Goal: Task Accomplishment & Management: Manage account settings

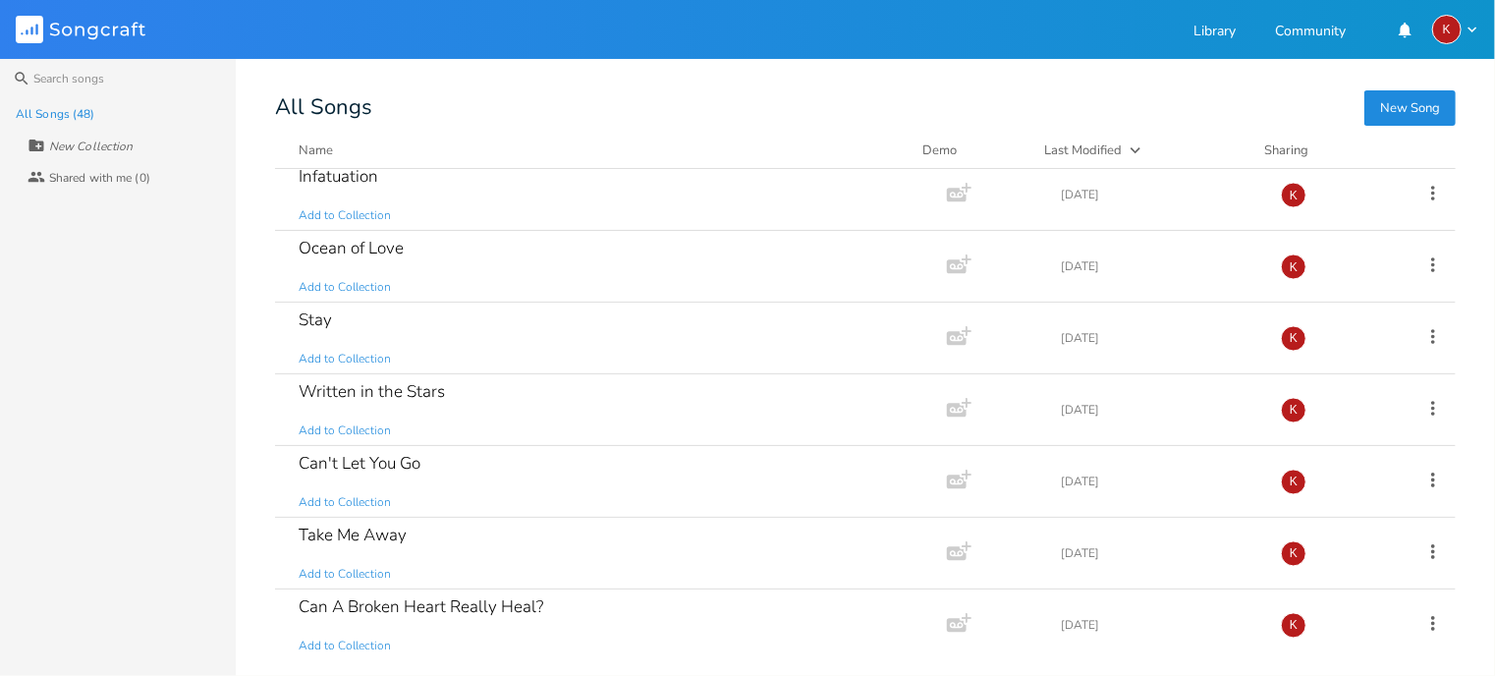
scroll to position [1792, 0]
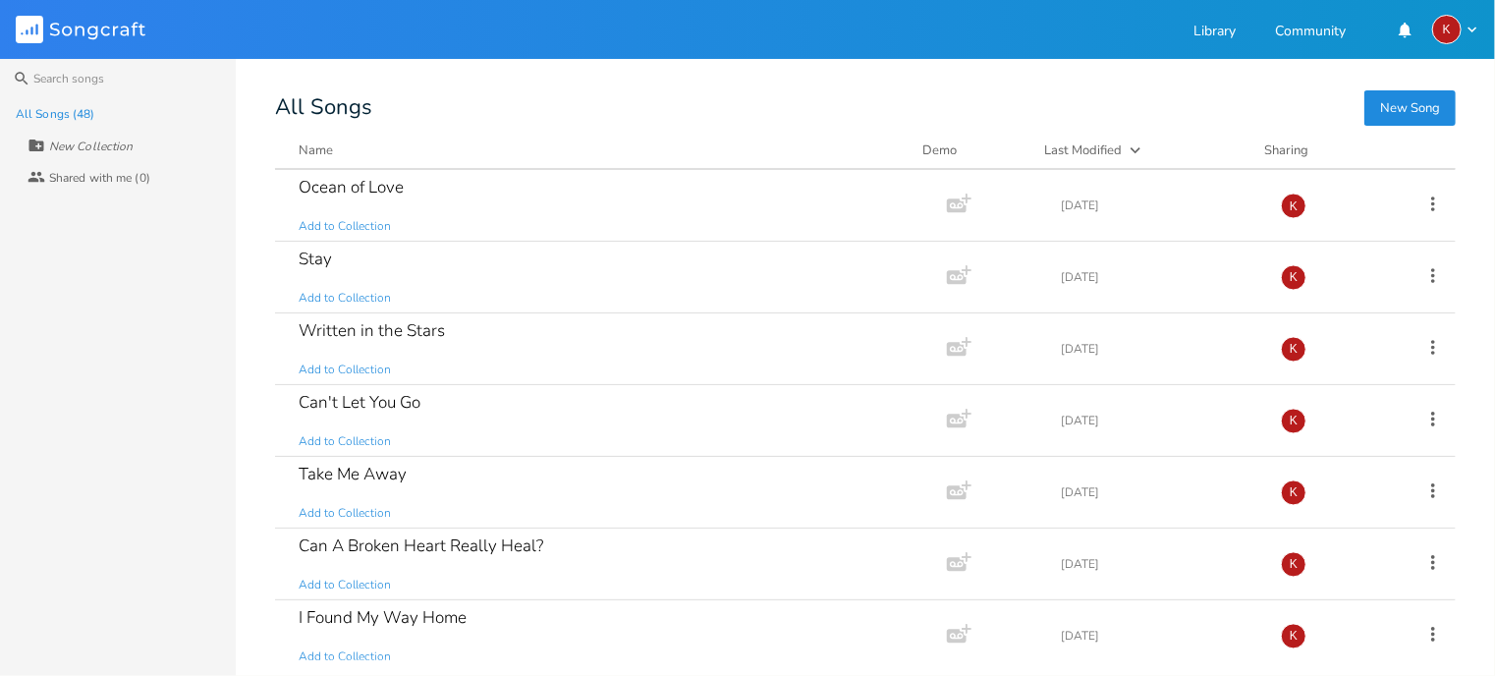
click at [70, 510] on div "All Songs (48) New Collection Collaborators Shared with me (0)" at bounding box center [118, 387] width 236 height 578
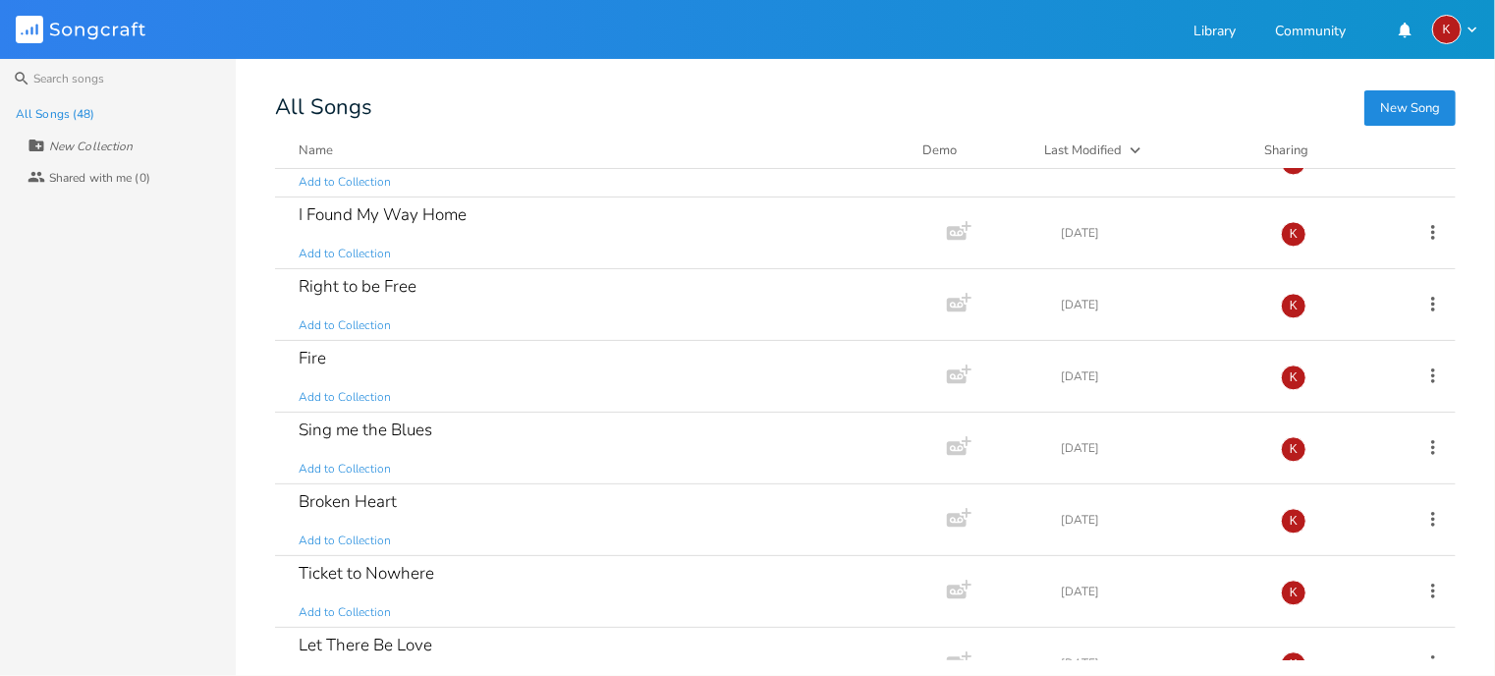
scroll to position [2194, 0]
click at [1431, 368] on icon at bounding box center [1433, 375] width 4 height 15
click at [605, 373] on div "Fire Add to Collection" at bounding box center [607, 377] width 617 height 71
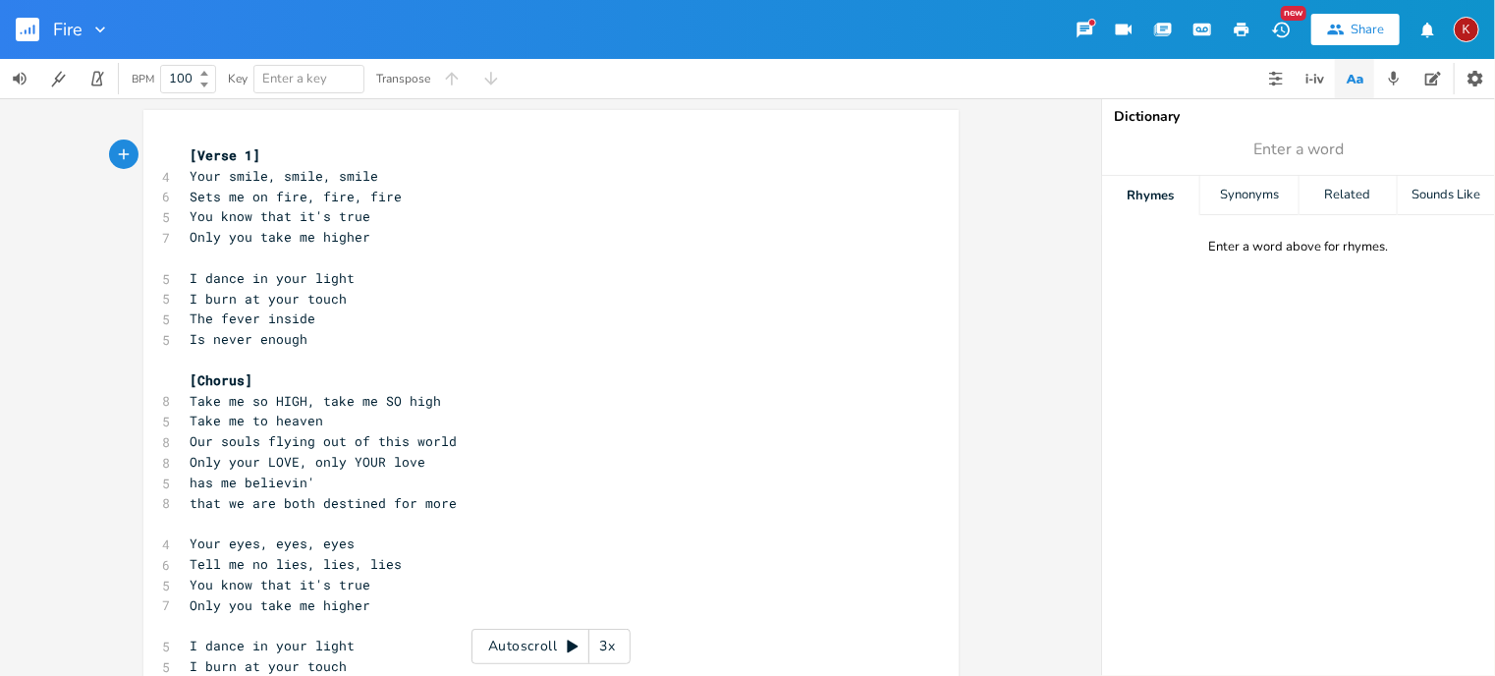
click at [1084, 21] on icon "button" at bounding box center [1085, 30] width 19 height 19
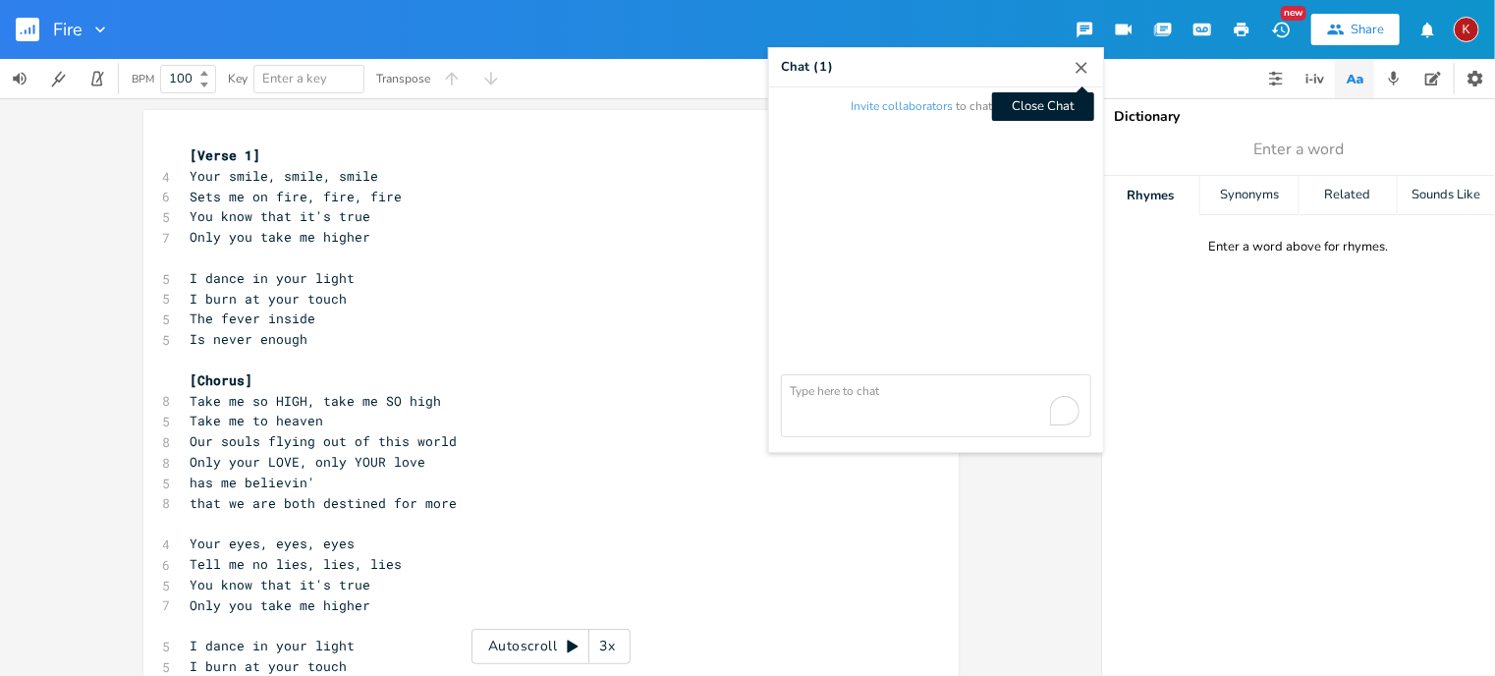
click at [1079, 65] on icon "button" at bounding box center [1082, 68] width 20 height 20
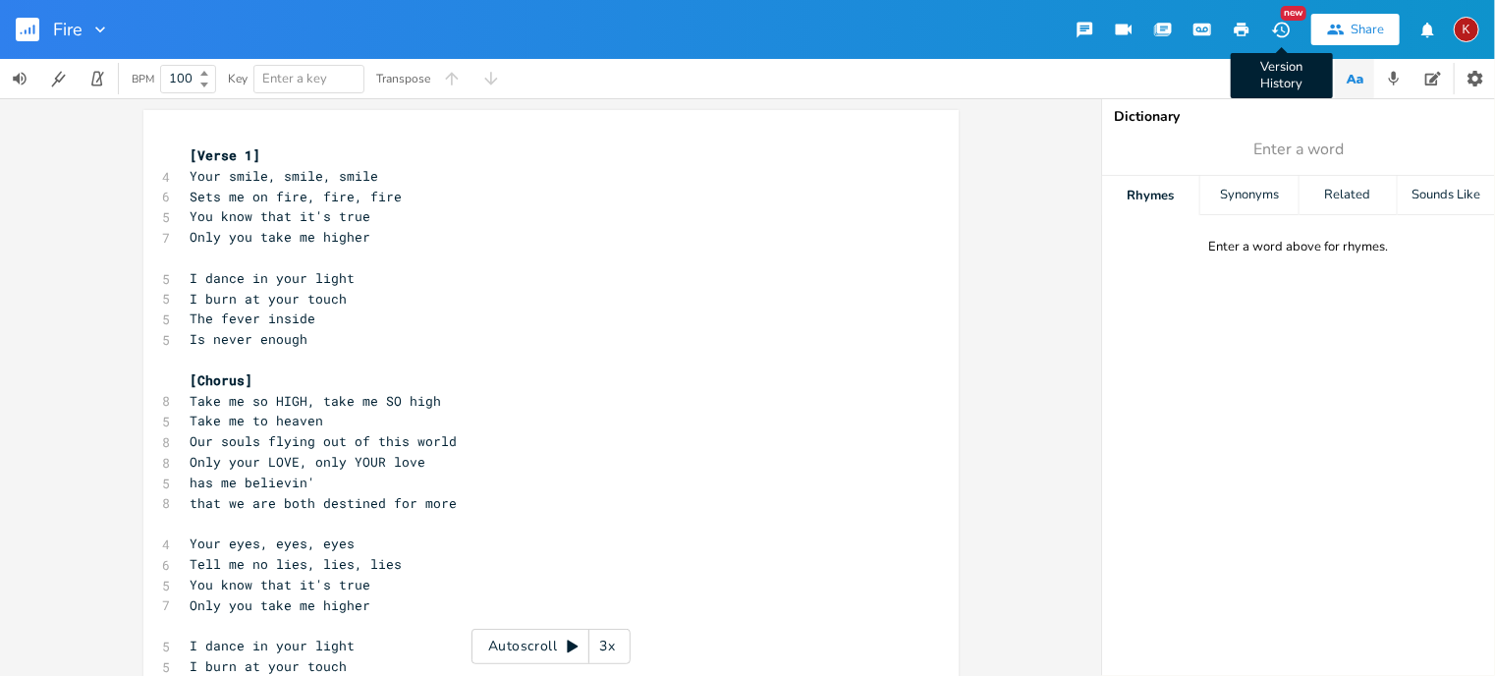
click at [1284, 28] on icon "button" at bounding box center [1281, 30] width 21 height 21
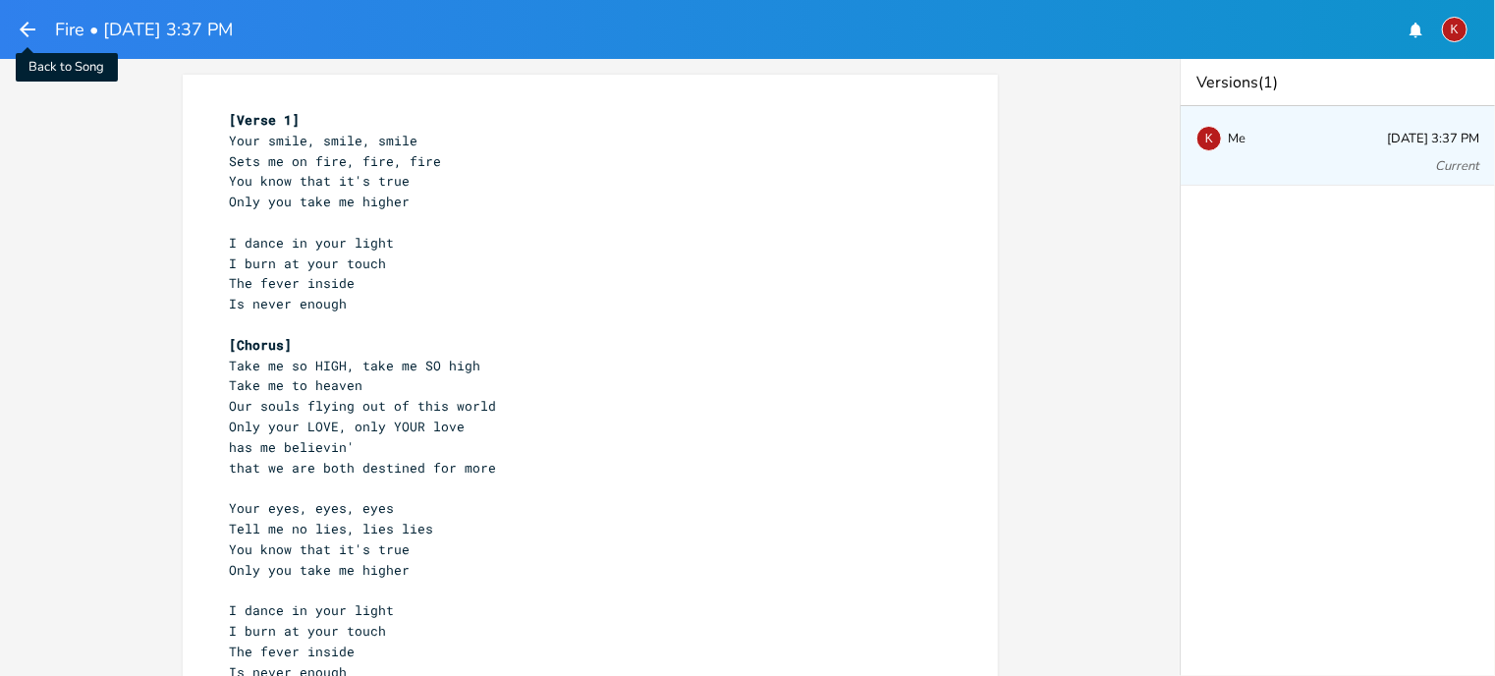
click at [24, 18] on icon "button" at bounding box center [28, 30] width 24 height 24
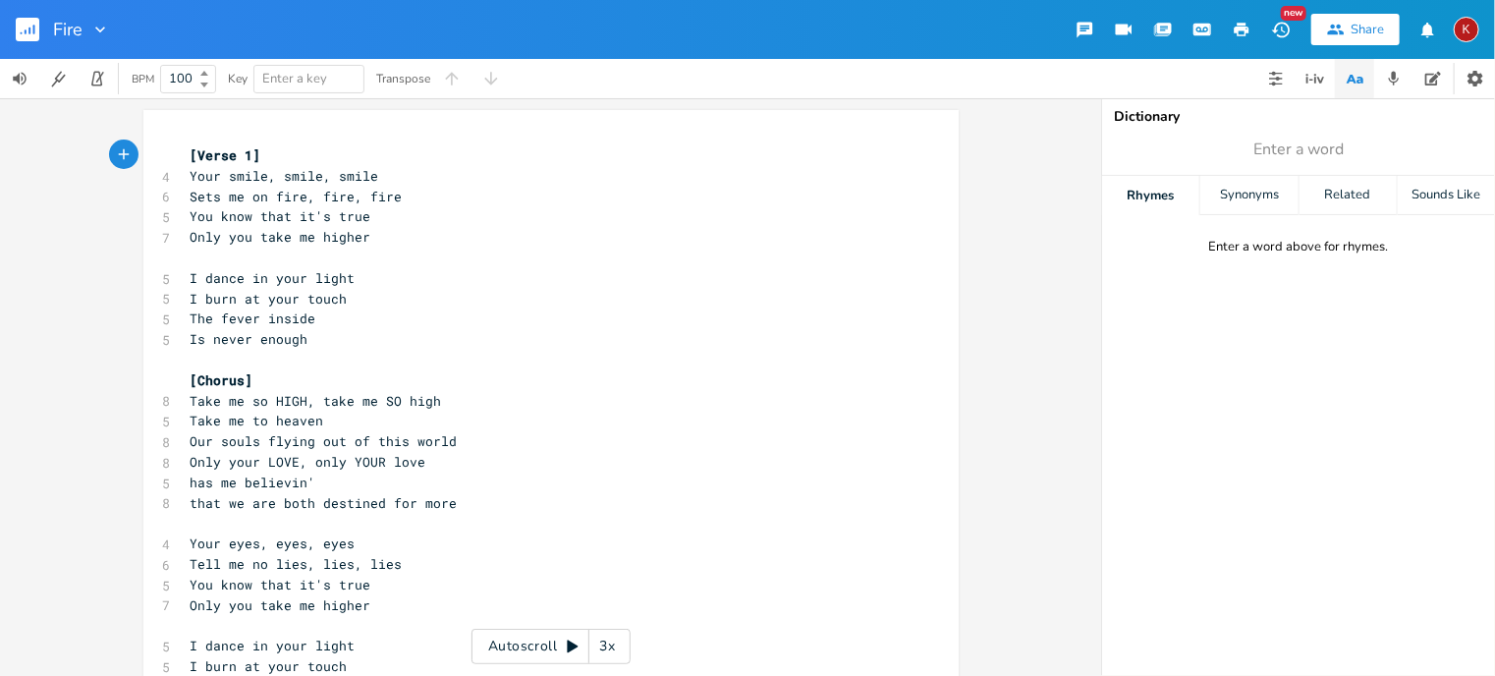
click at [21, 29] on rect "button" at bounding box center [28, 30] width 24 height 24
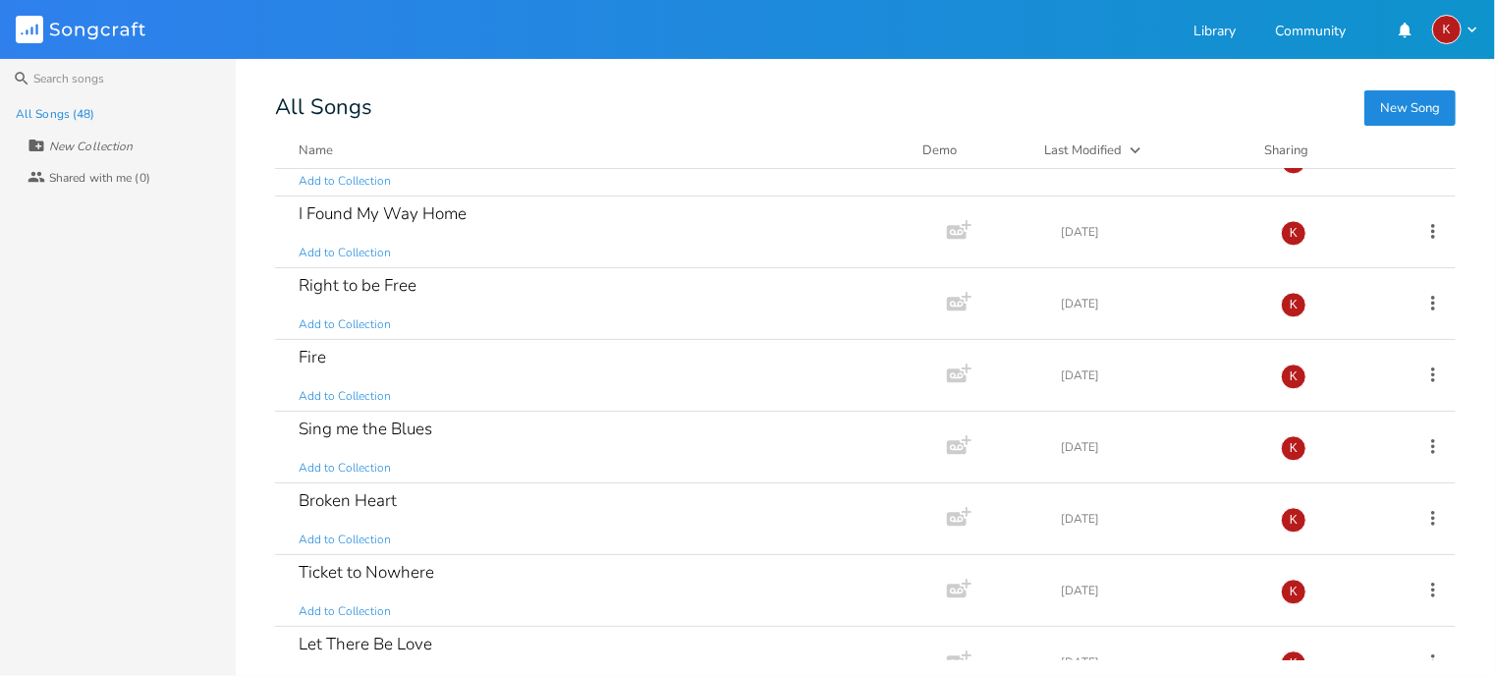
scroll to position [2194, 0]
drag, startPoint x: 432, startPoint y: 394, endPoint x: 381, endPoint y: 286, distance: 119.5
click at [381, 286] on div "Right to be Free" at bounding box center [358, 287] width 118 height 17
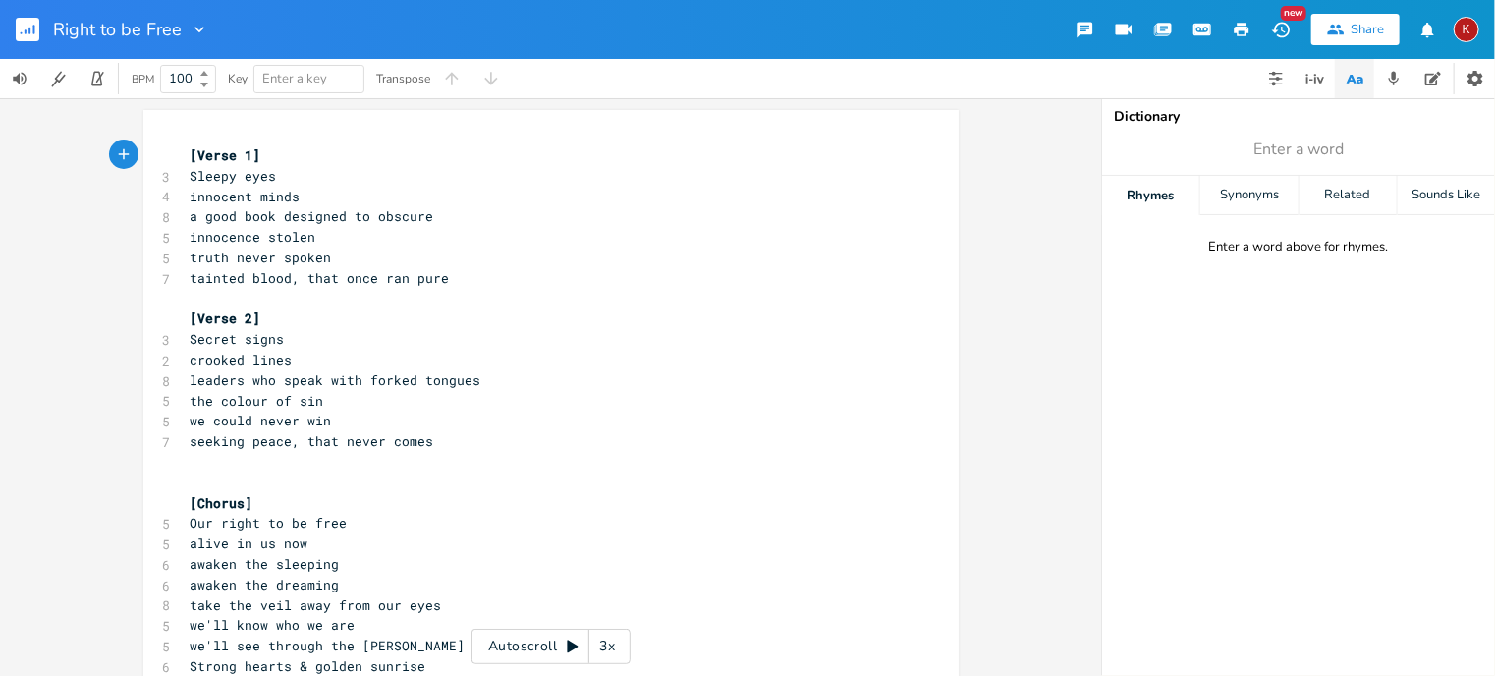
click at [1278, 27] on icon "button" at bounding box center [1281, 30] width 21 height 21
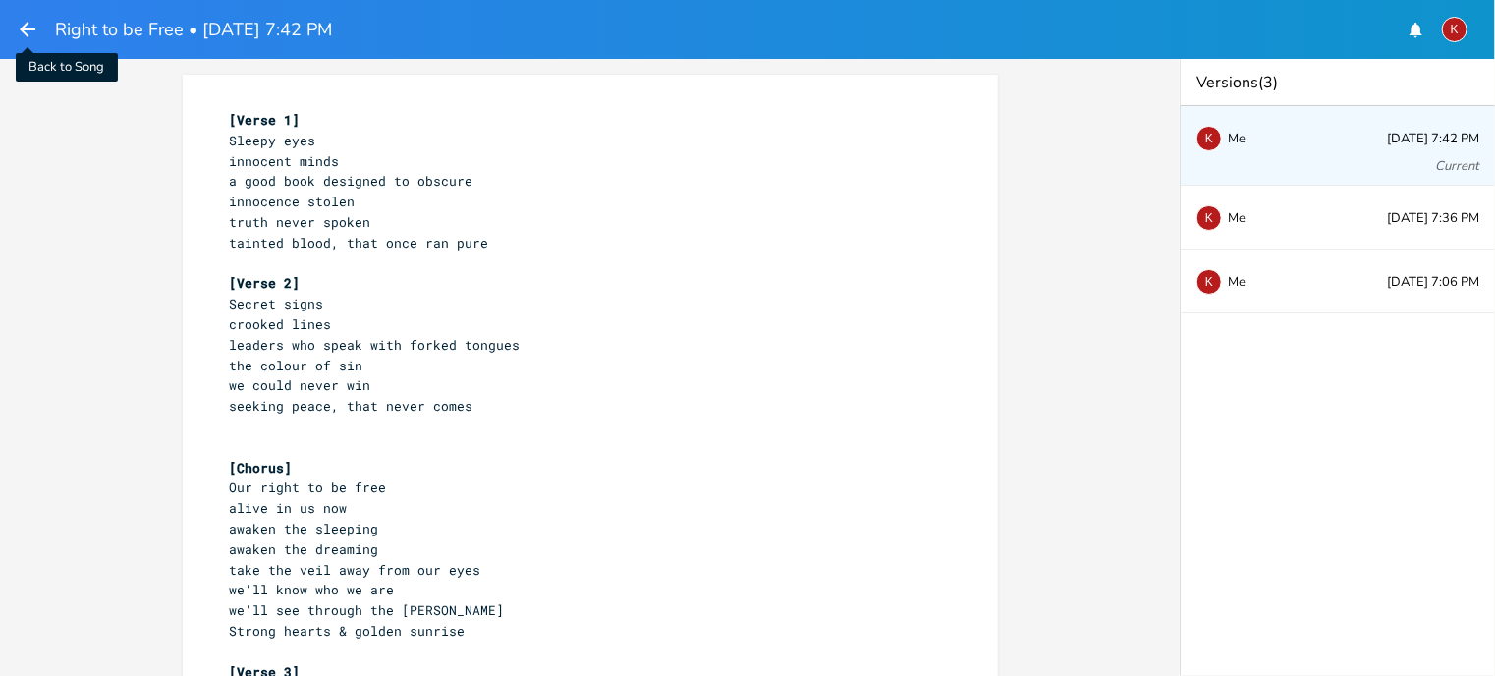
click at [24, 22] on icon "button" at bounding box center [28, 30] width 24 height 24
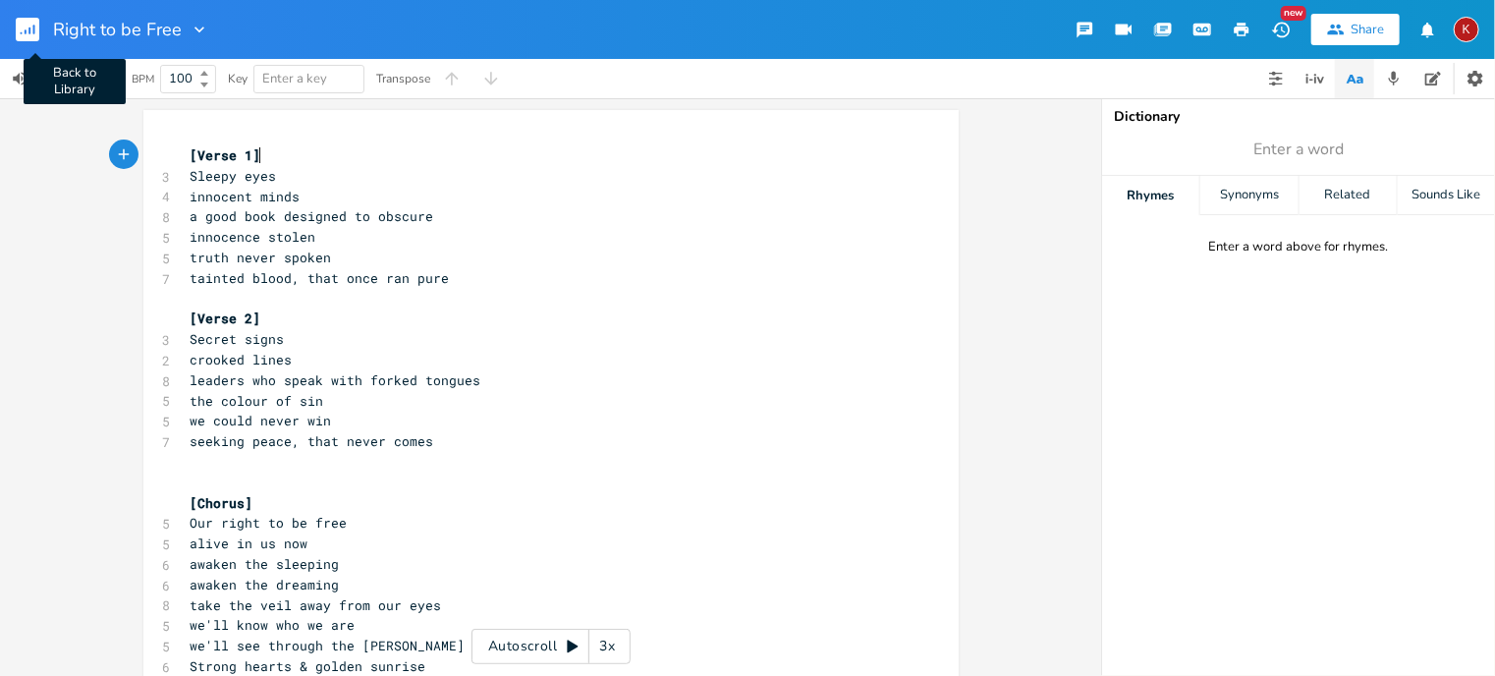
click at [25, 22] on rect "button" at bounding box center [28, 30] width 24 height 24
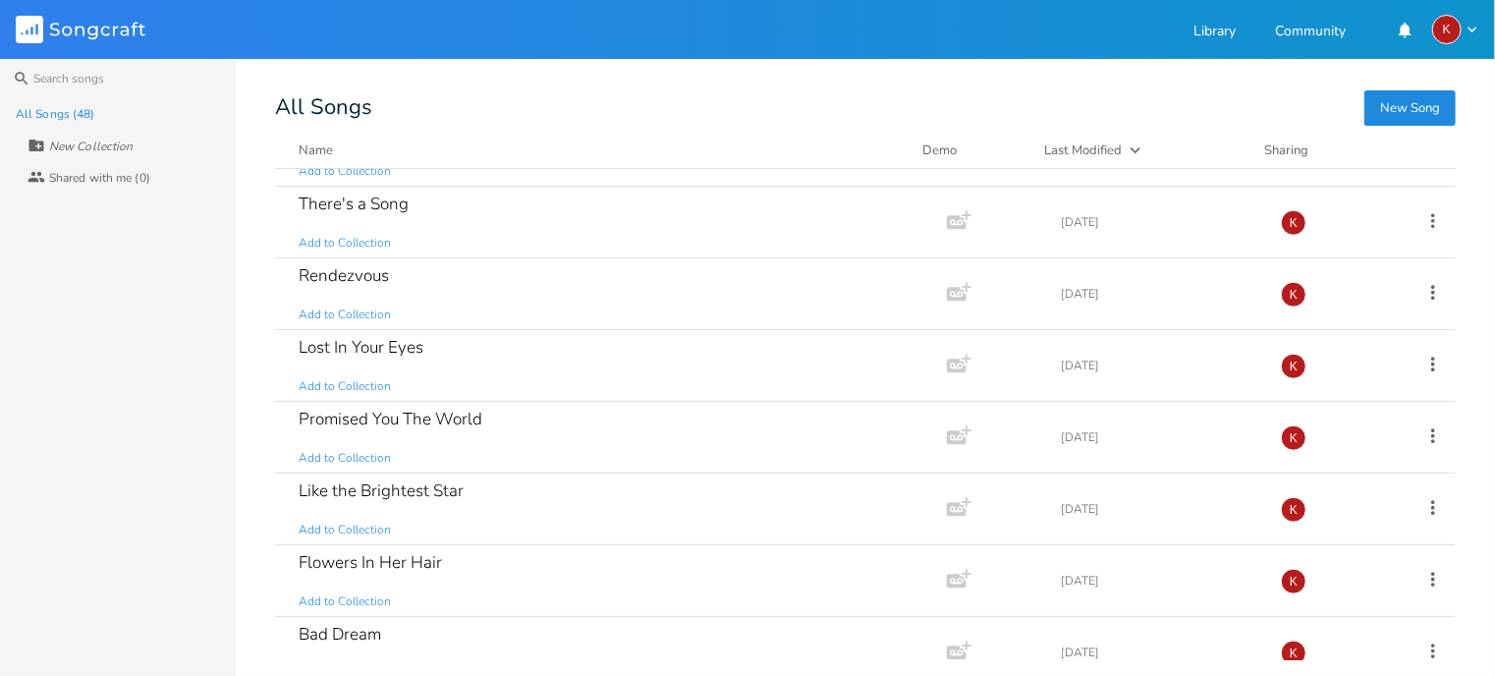
scroll to position [1002, 0]
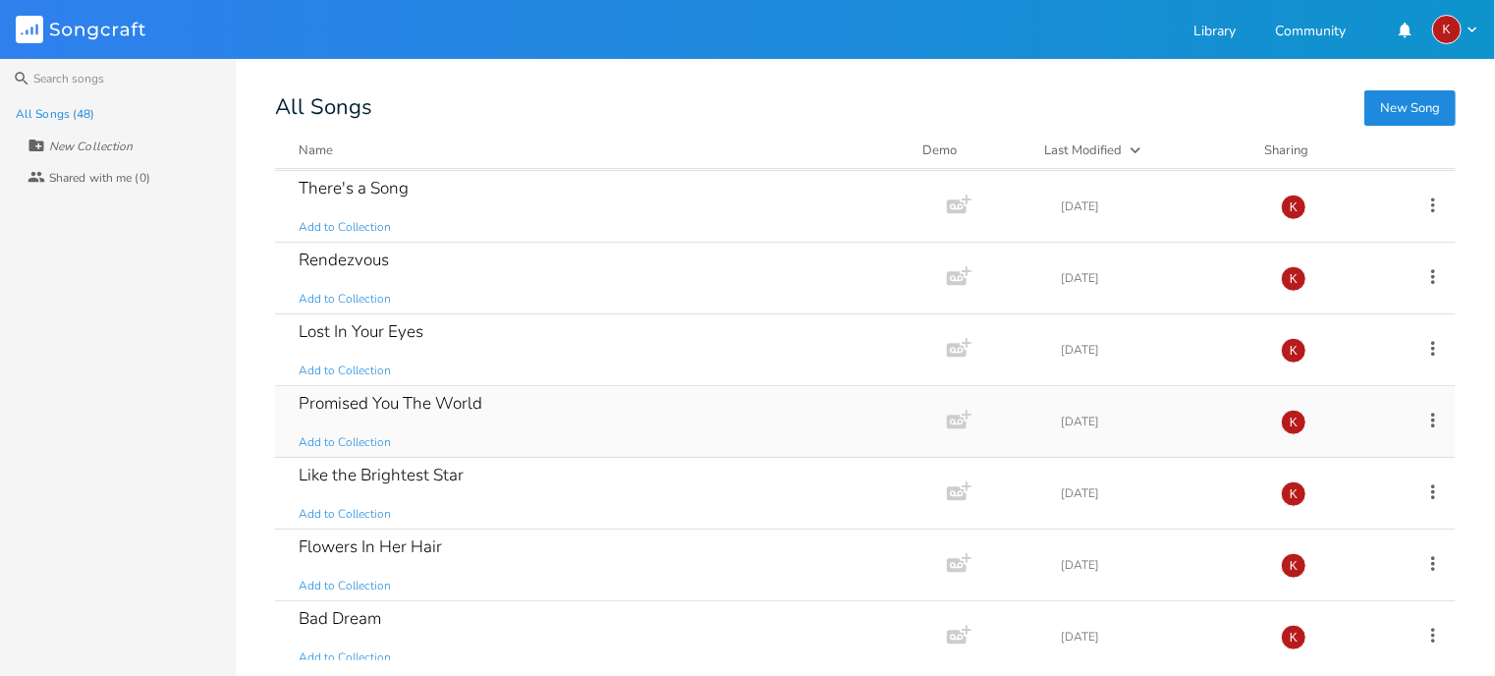
click at [430, 396] on div "Promised You The World" at bounding box center [391, 403] width 184 height 17
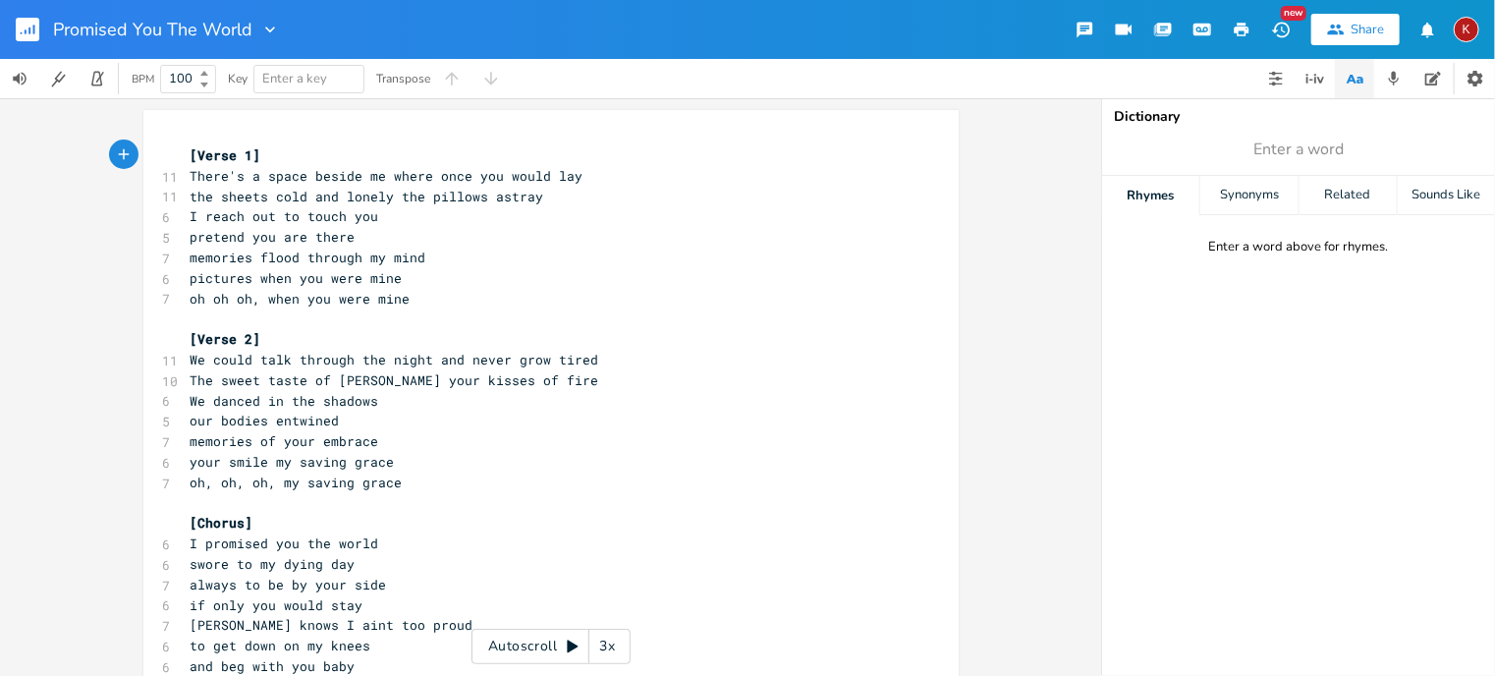
click at [1282, 22] on icon "button" at bounding box center [1280, 30] width 18 height 16
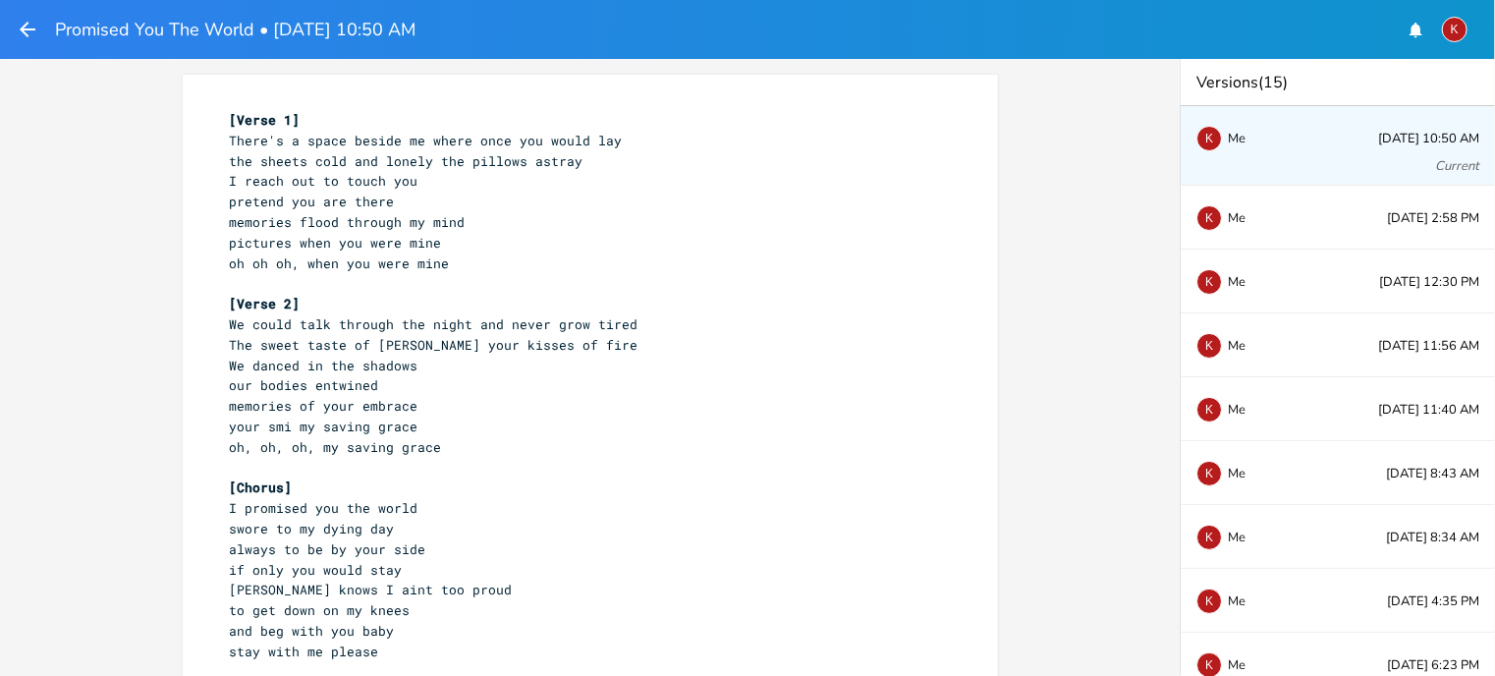
click at [25, 27] on icon "button" at bounding box center [28, 30] width 24 height 24
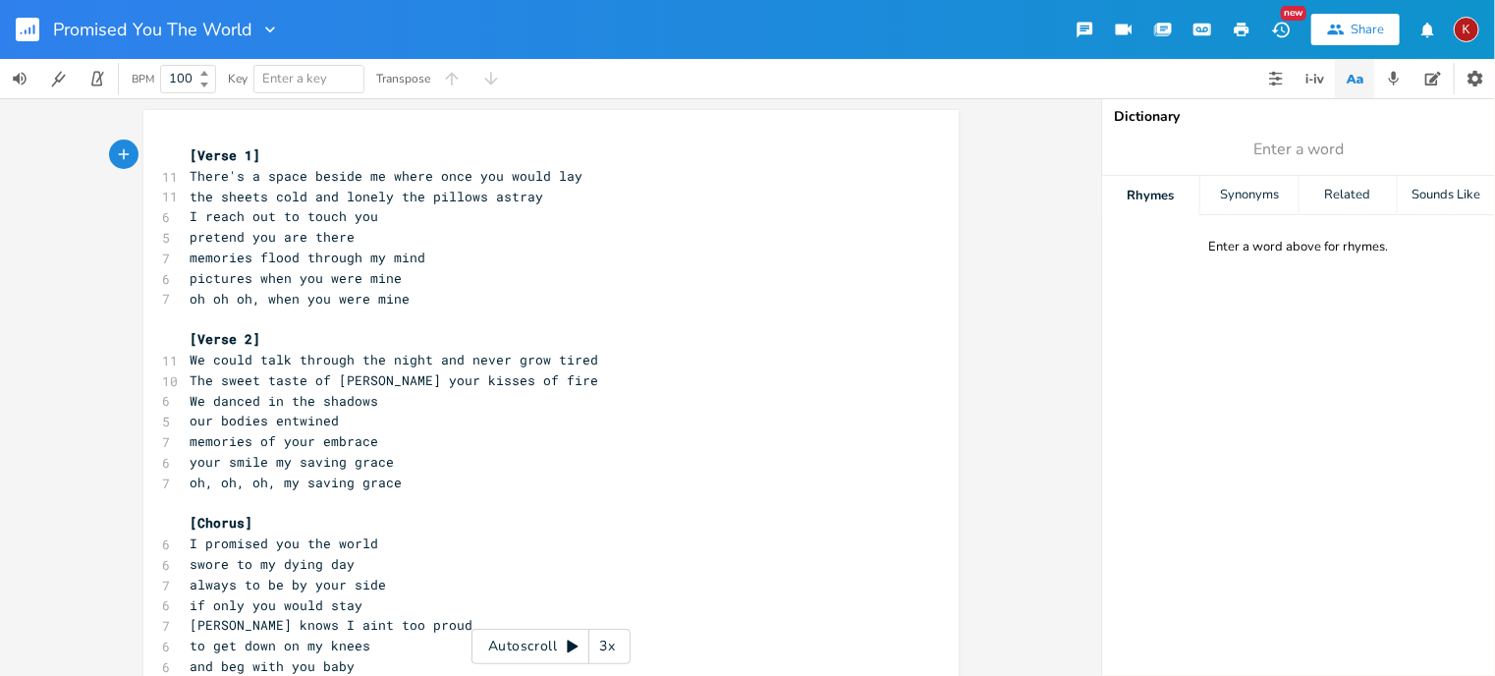
click at [25, 27] on rect "button" at bounding box center [28, 30] width 24 height 24
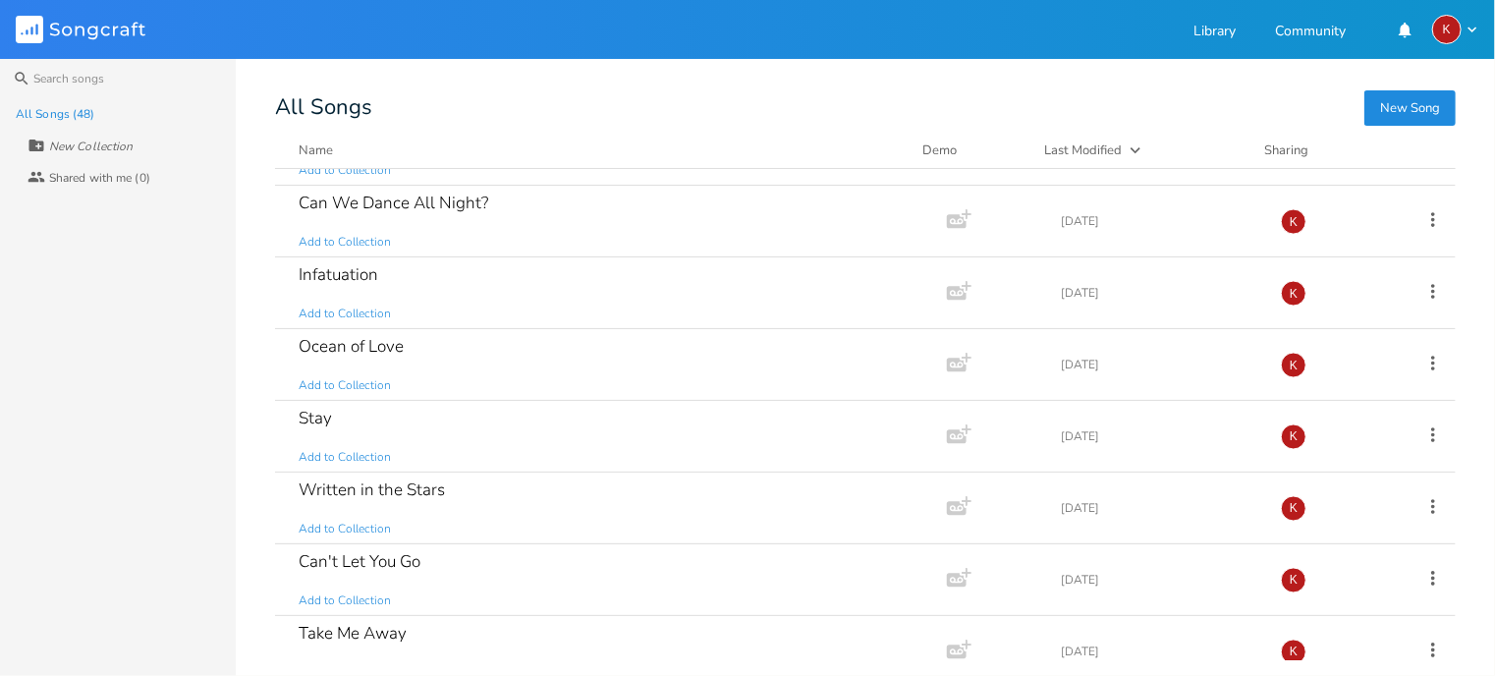
scroll to position [1634, 0]
click at [703, 417] on div "Stay Add to Collection" at bounding box center [607, 435] width 617 height 71
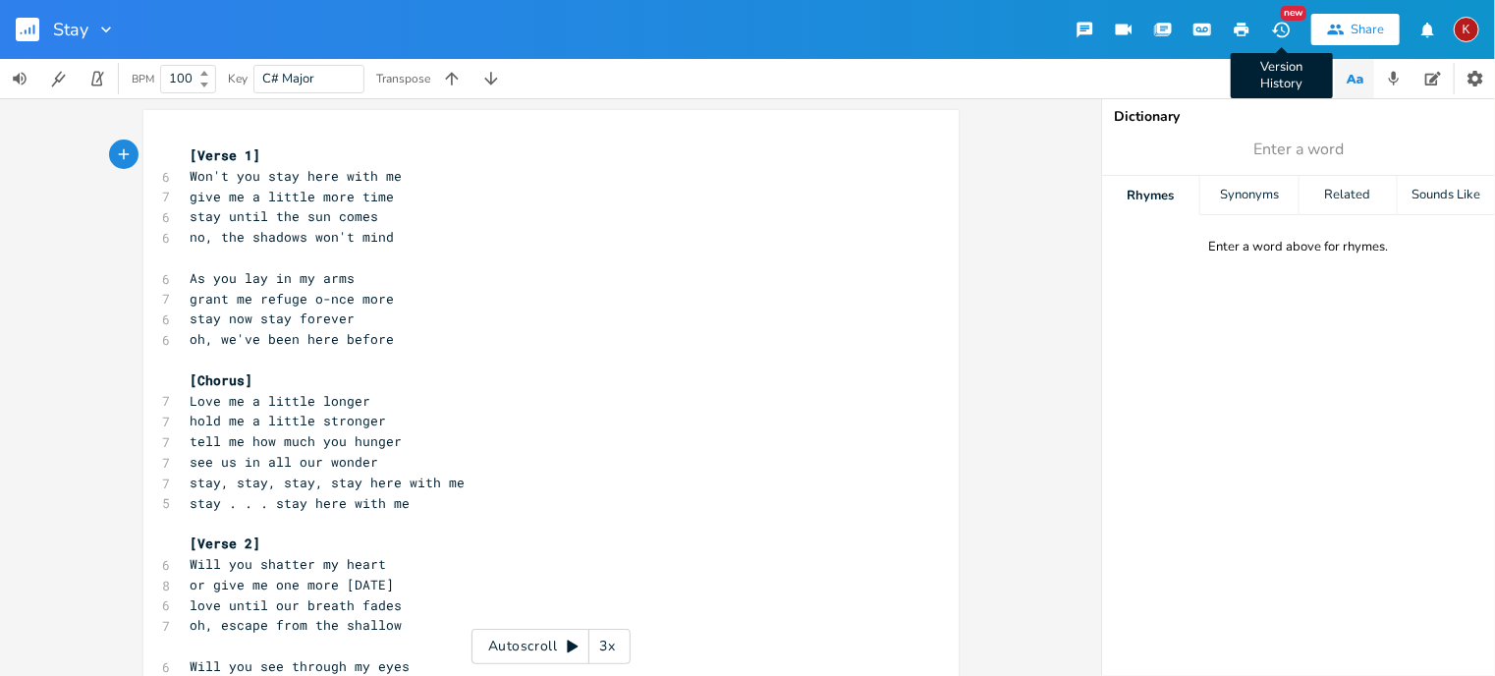
click at [1280, 24] on icon "button" at bounding box center [1281, 30] width 21 height 21
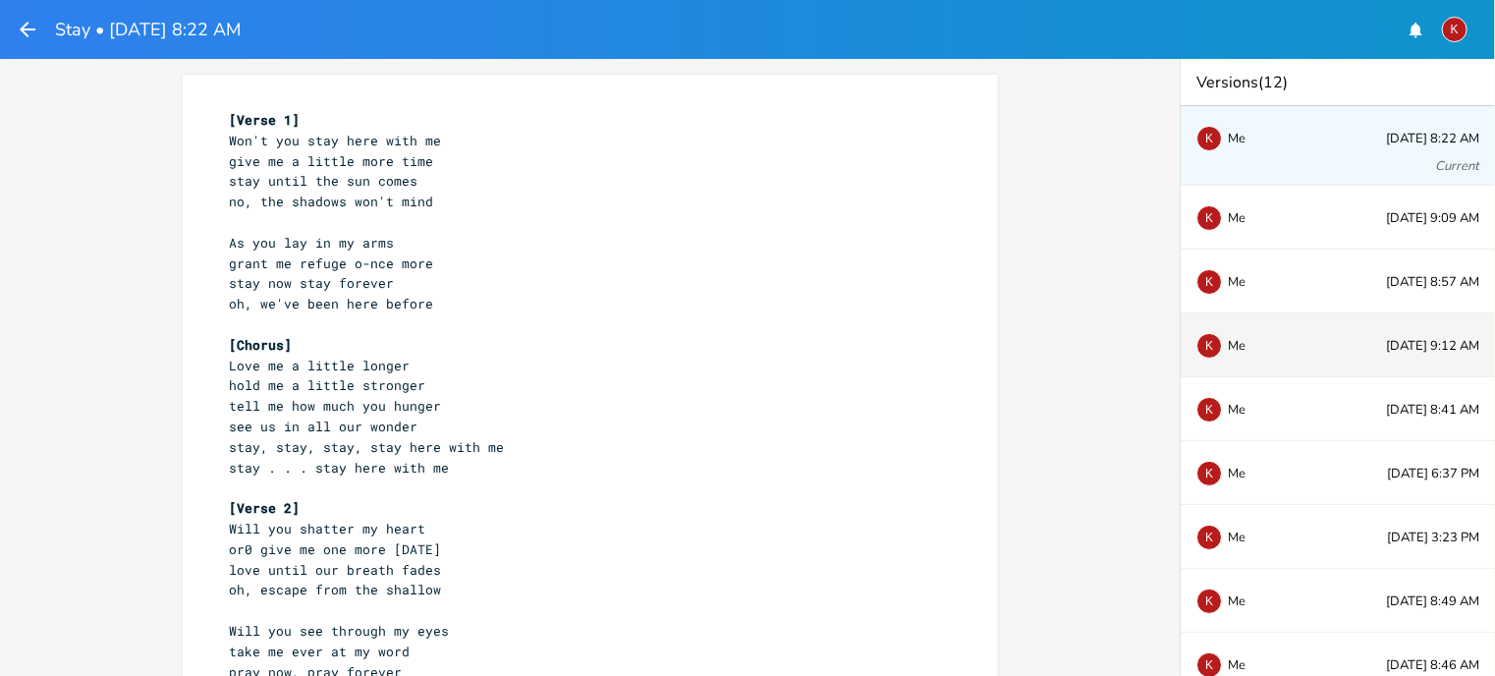
scroll to position [209, 0]
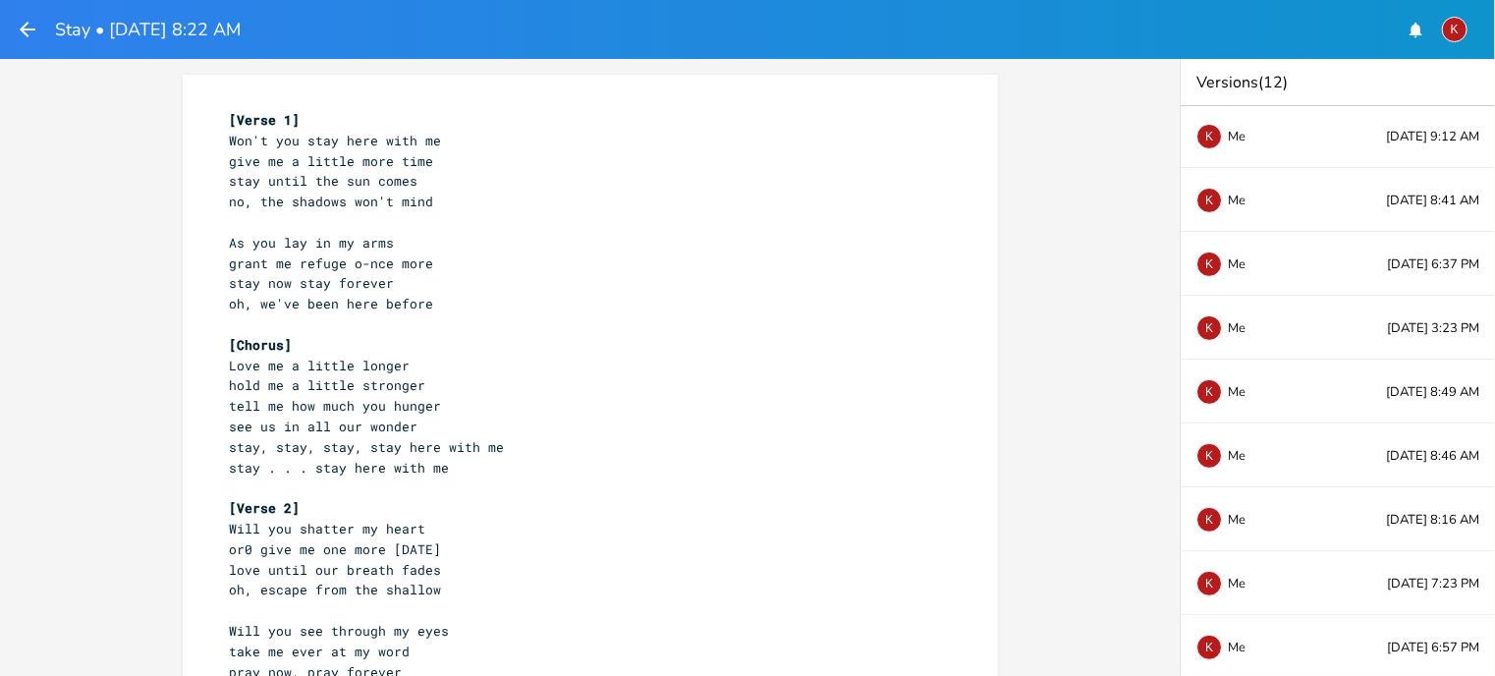
click at [26, 27] on icon "button" at bounding box center [28, 30] width 24 height 24
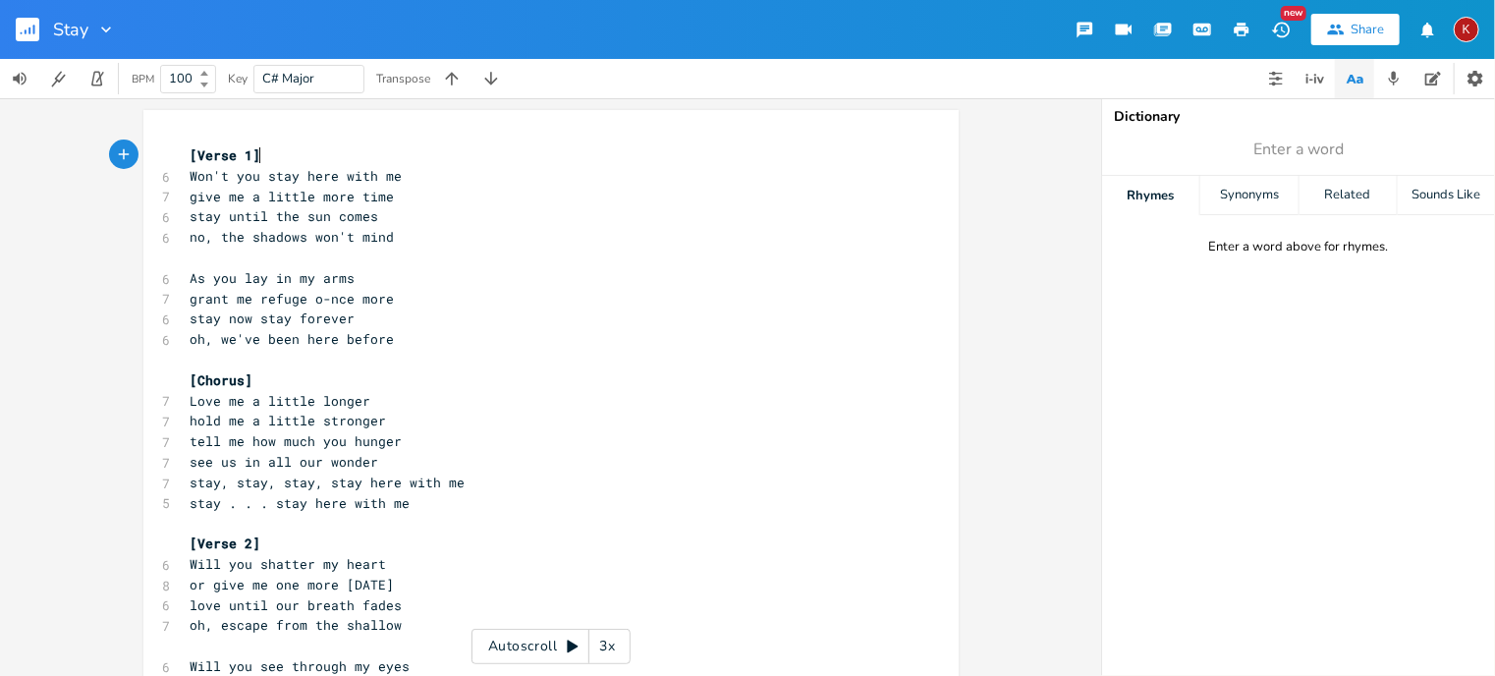
click at [31, 28] on rect "button" at bounding box center [28, 30] width 24 height 24
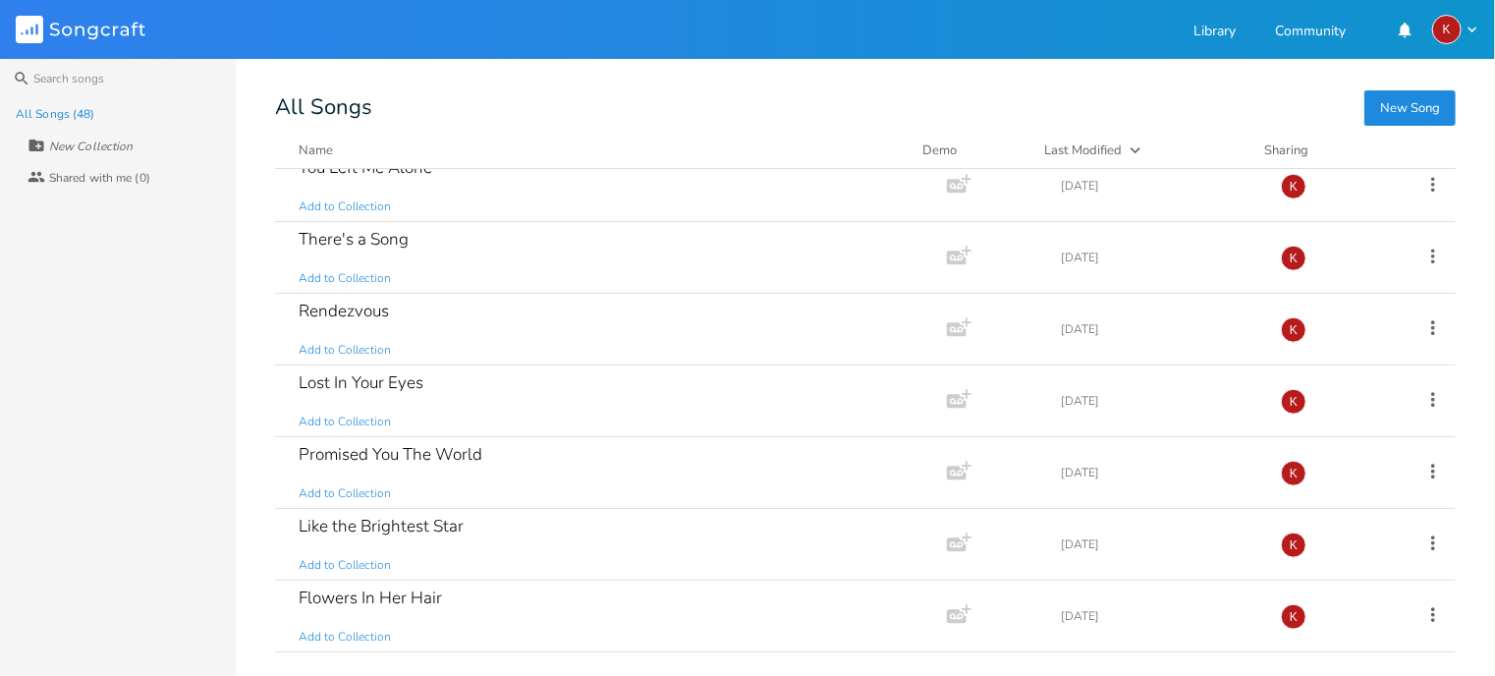
scroll to position [1098, 0]
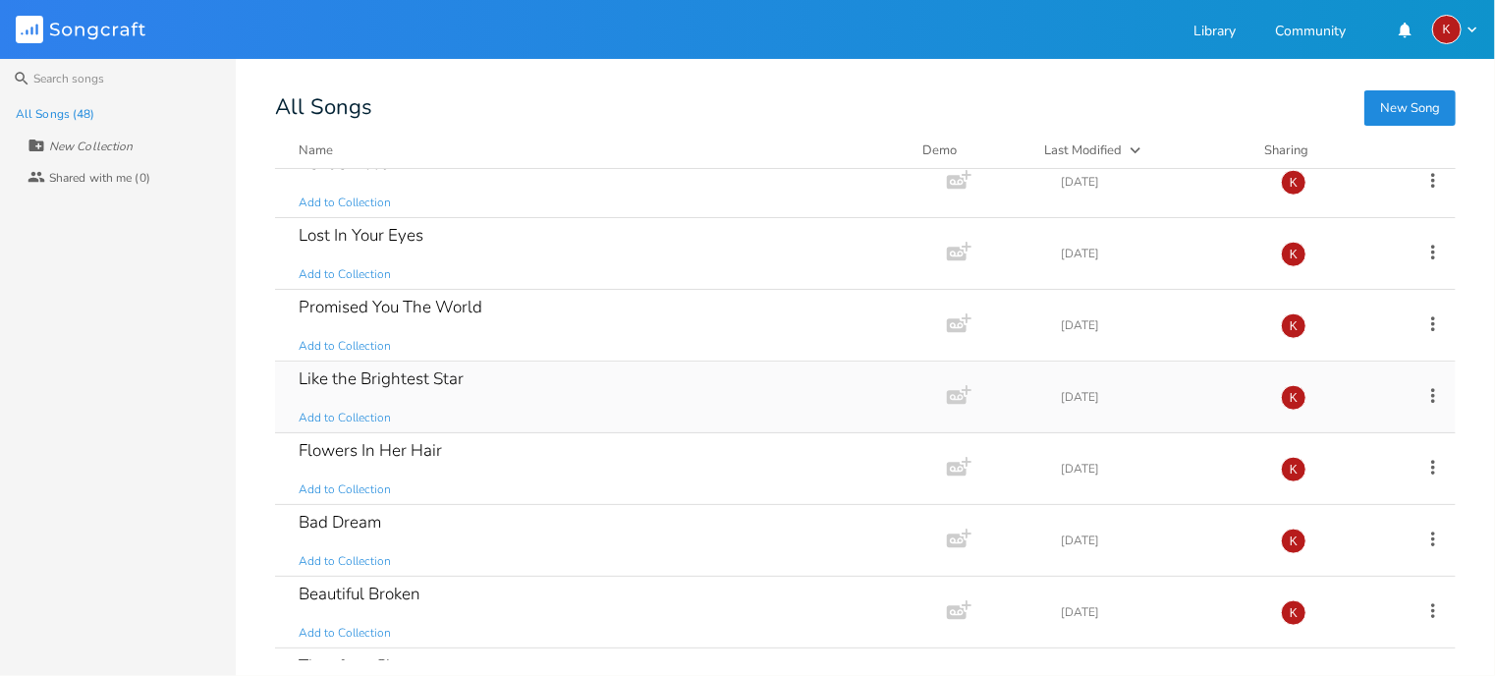
click at [786, 387] on div "Like the Brightest Star Add to Collection" at bounding box center [607, 397] width 617 height 71
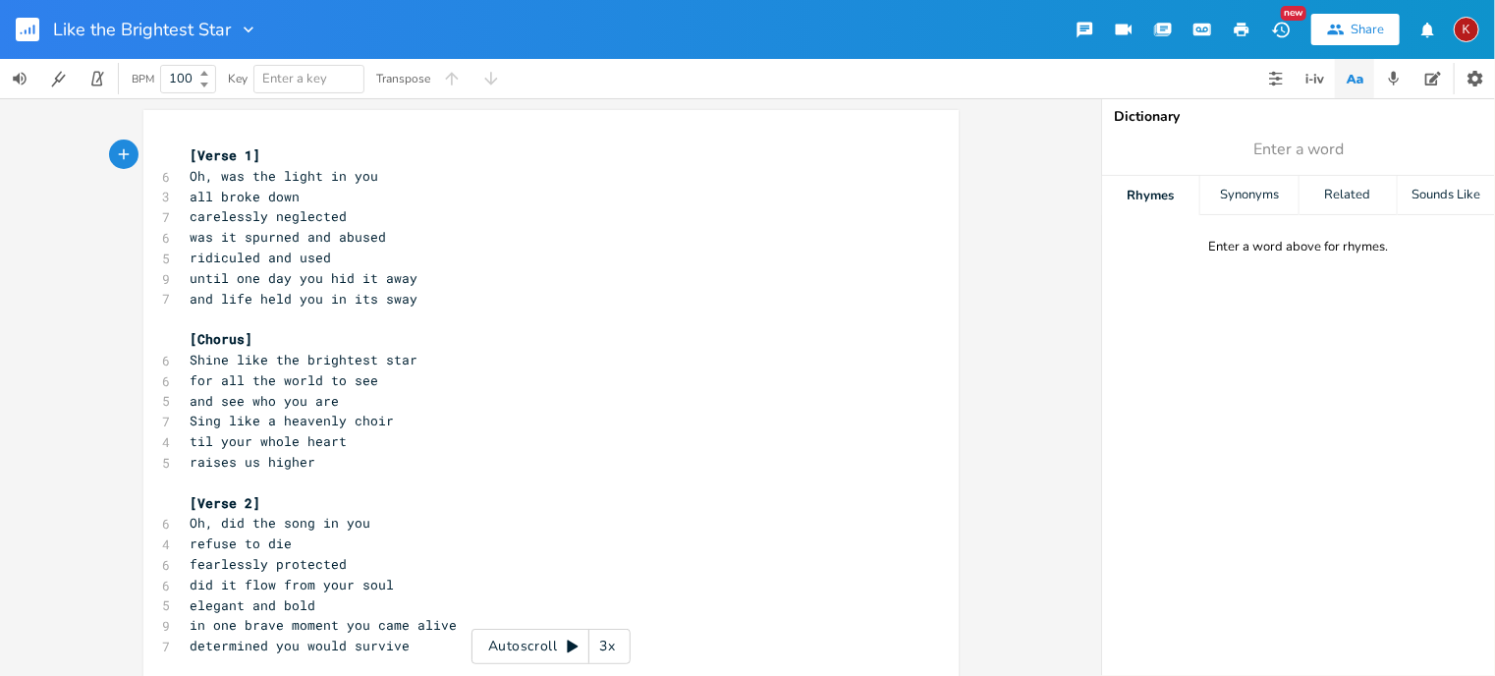
click at [22, 22] on rect "button" at bounding box center [28, 30] width 24 height 24
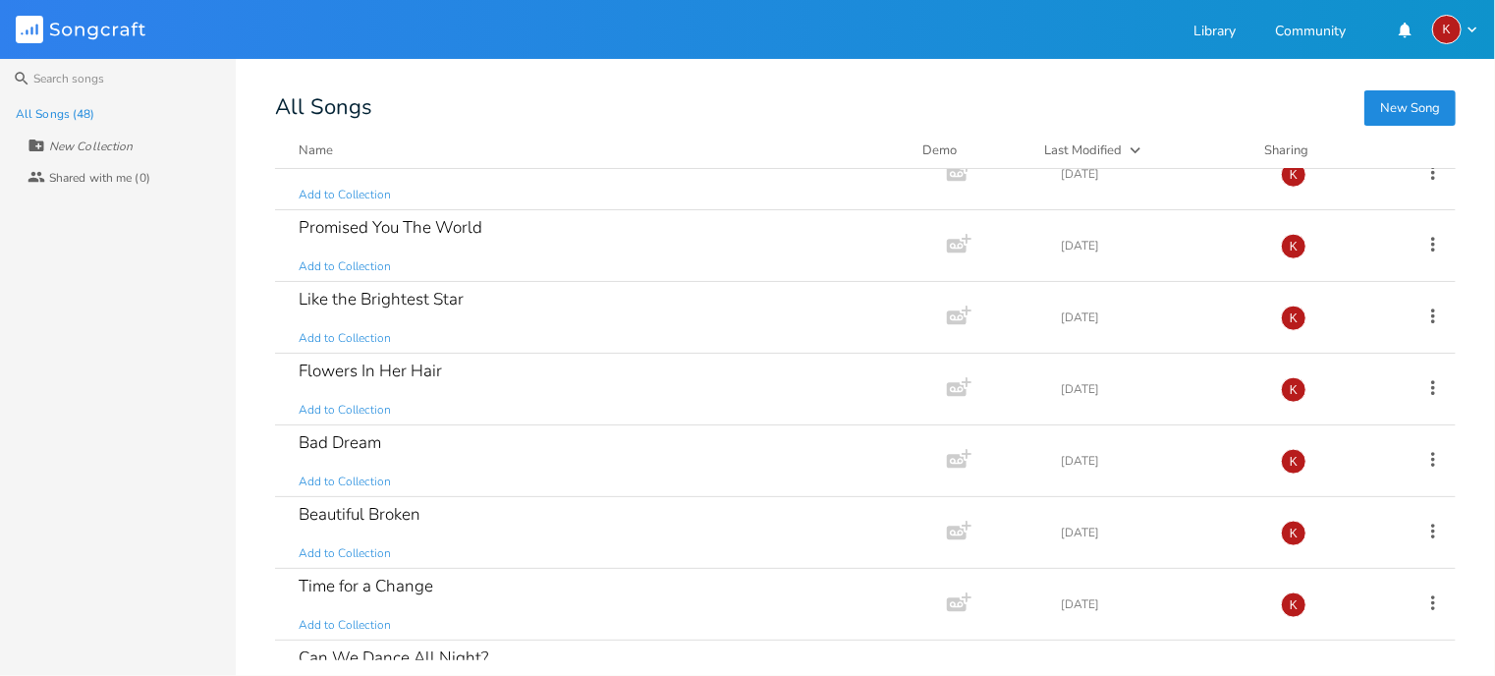
scroll to position [1179, 0]
click at [495, 228] on div "Promised You The World Add to Collection" at bounding box center [607, 244] width 617 height 71
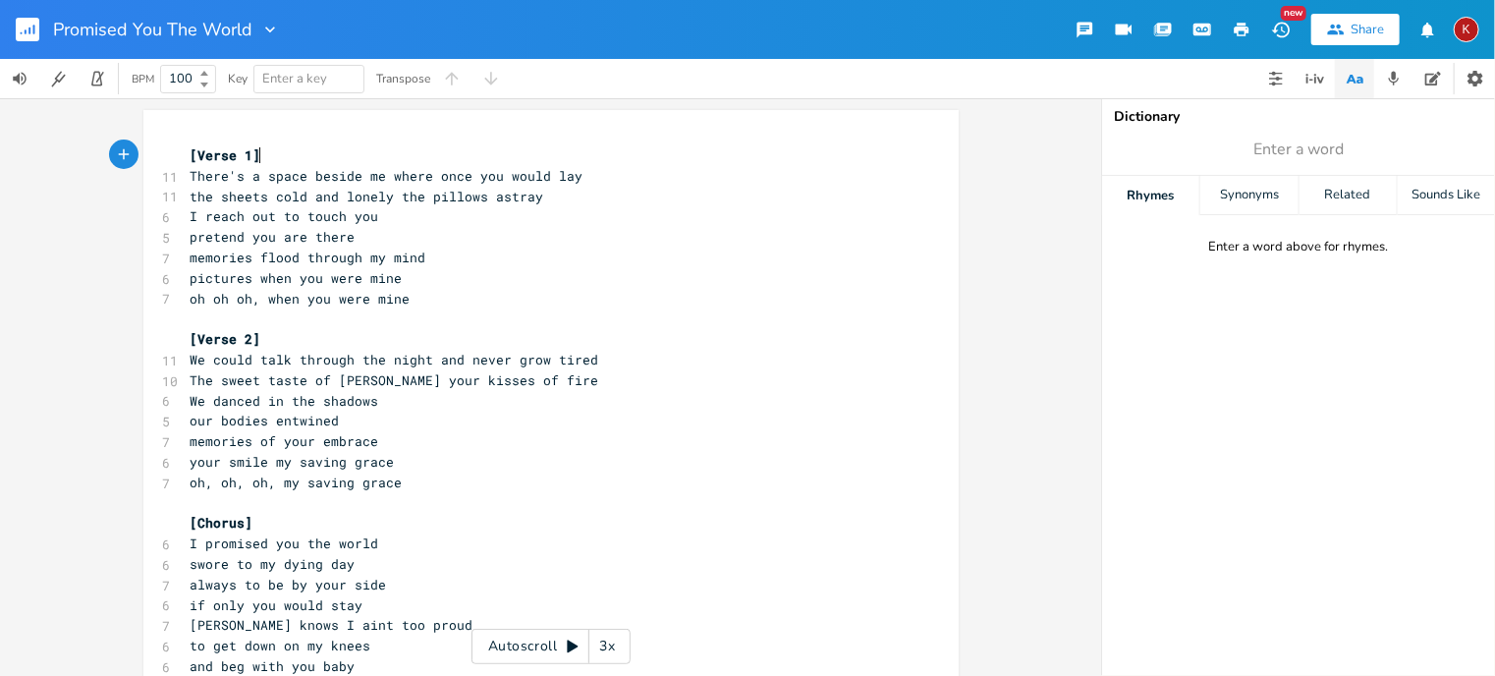
click at [1285, 25] on icon "button" at bounding box center [1281, 30] width 21 height 21
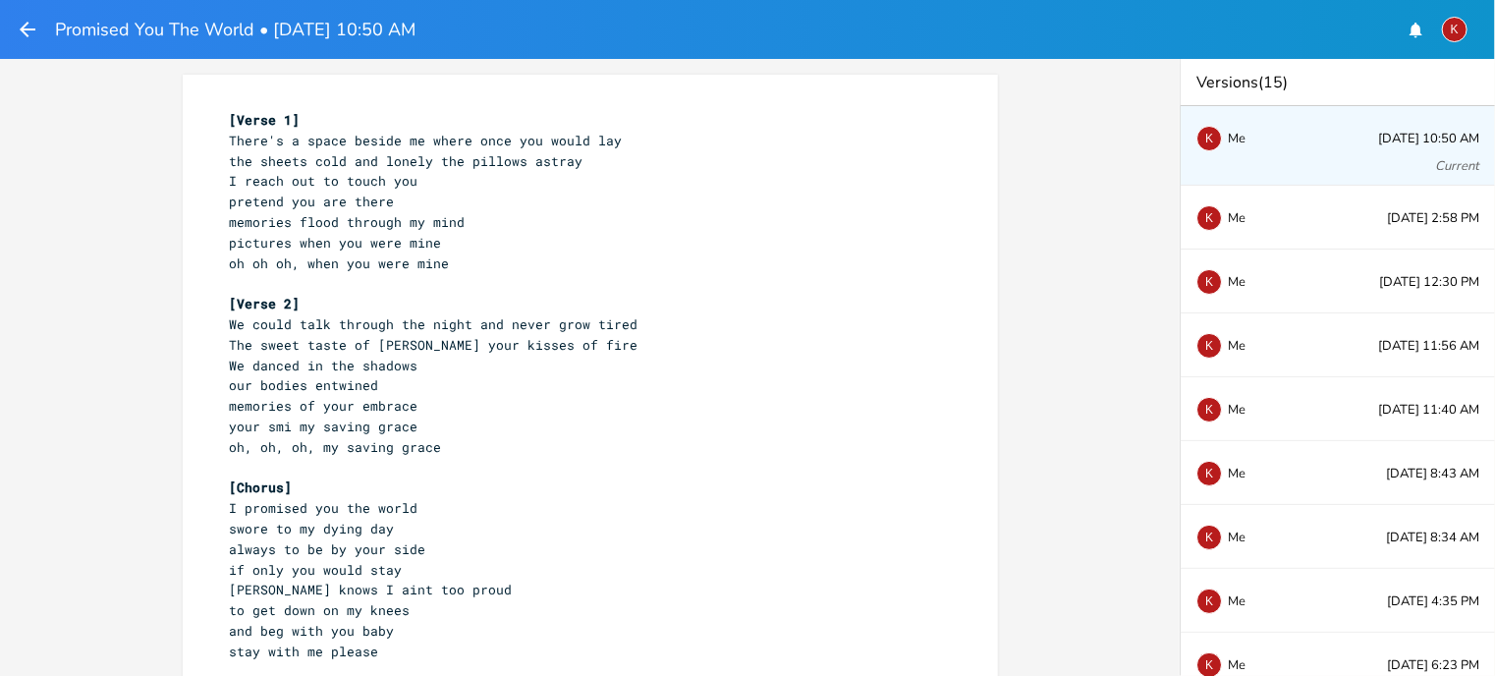
scroll to position [401, 0]
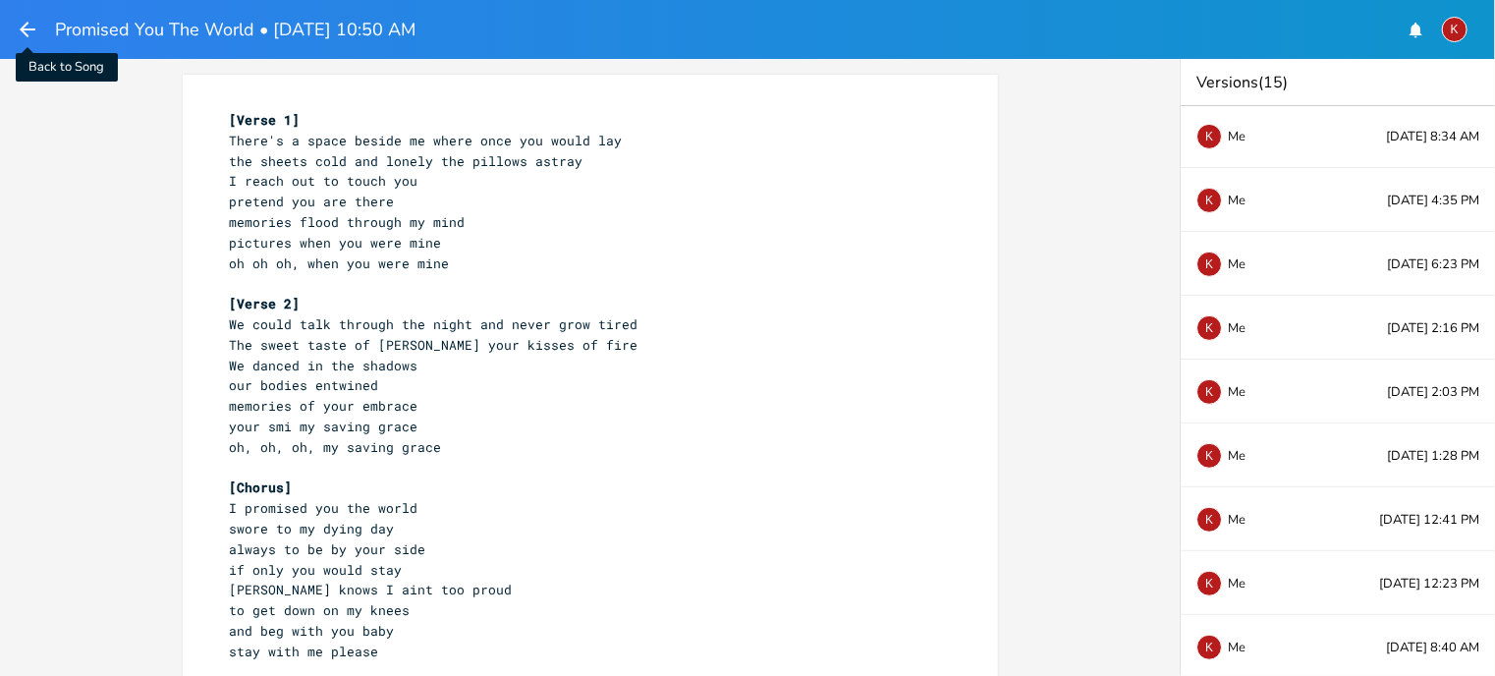
click at [30, 23] on icon "button" at bounding box center [28, 30] width 24 height 24
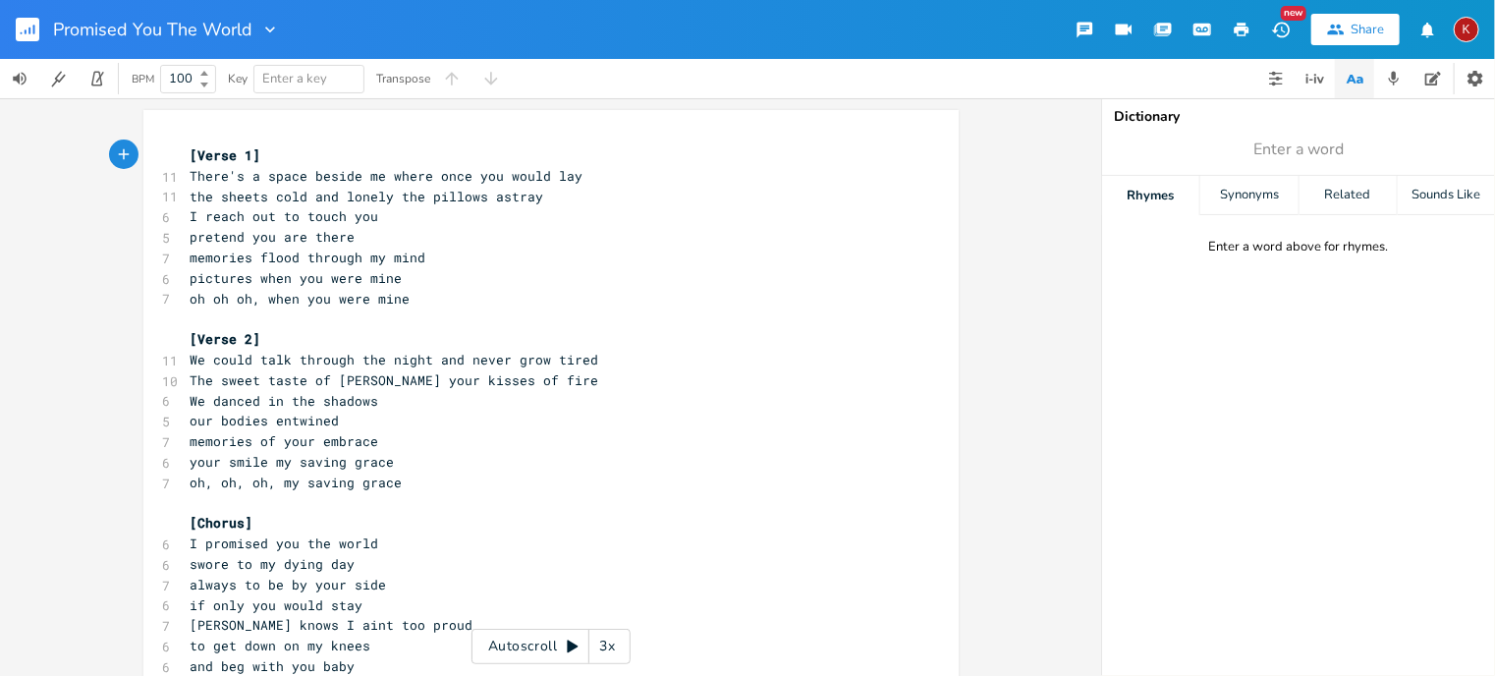
click at [23, 23] on rect "button" at bounding box center [28, 30] width 24 height 24
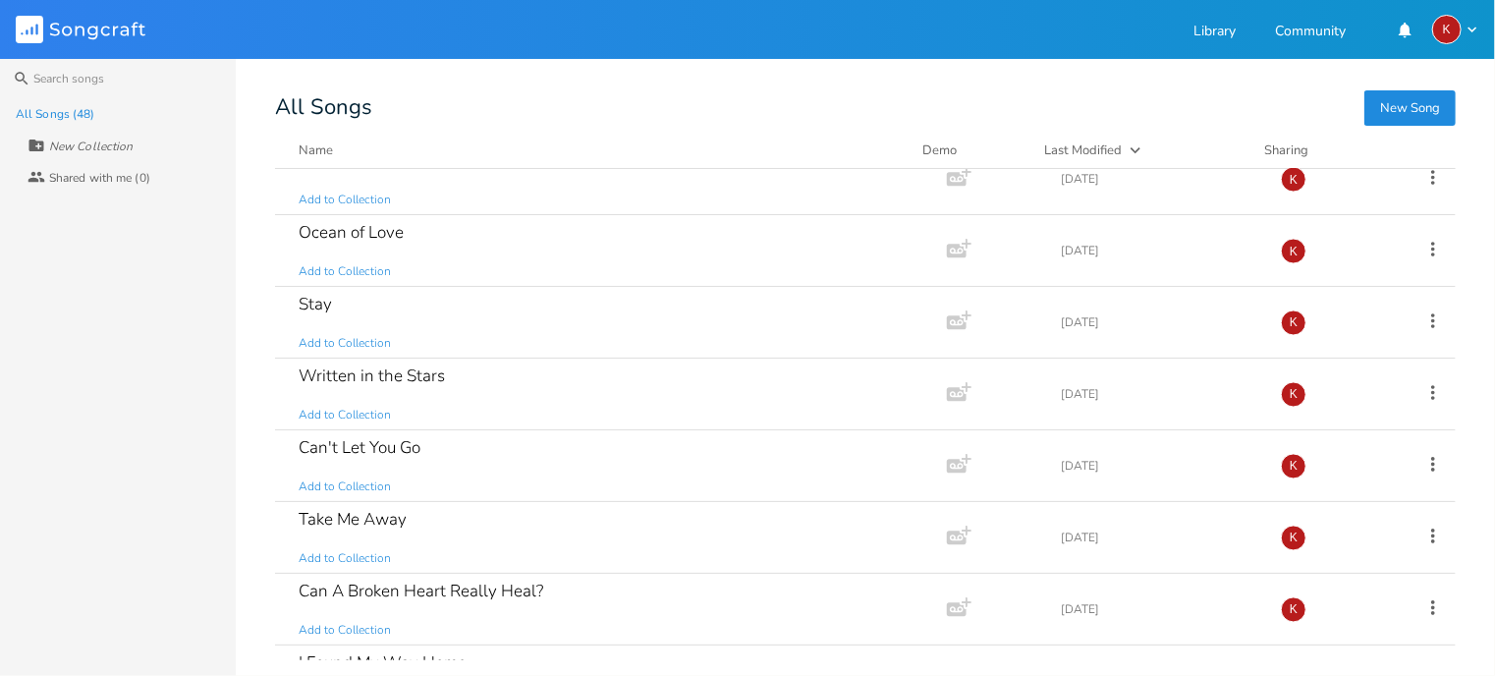
scroll to position [1752, 0]
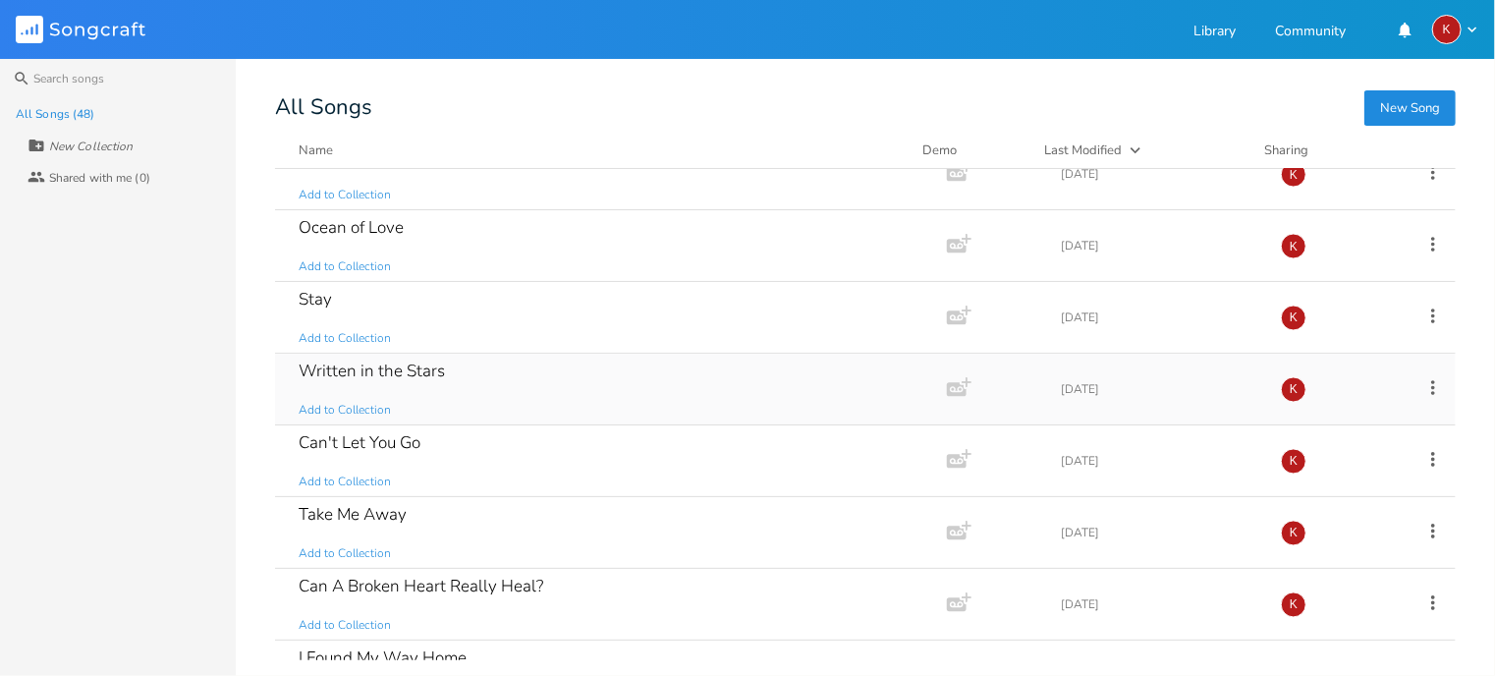
click at [452, 378] on div "Written in the Stars Add to Collection" at bounding box center [607, 389] width 617 height 71
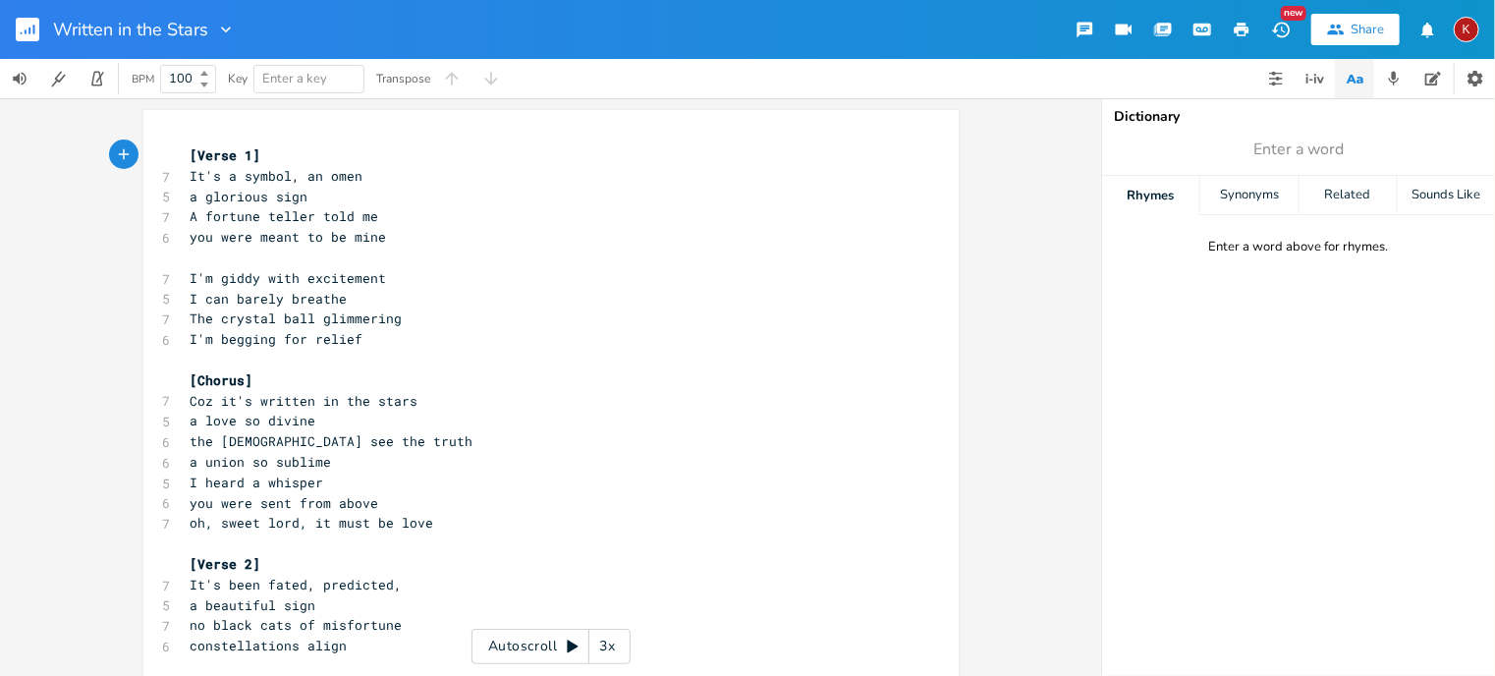
click at [1281, 23] on icon "button" at bounding box center [1280, 30] width 18 height 16
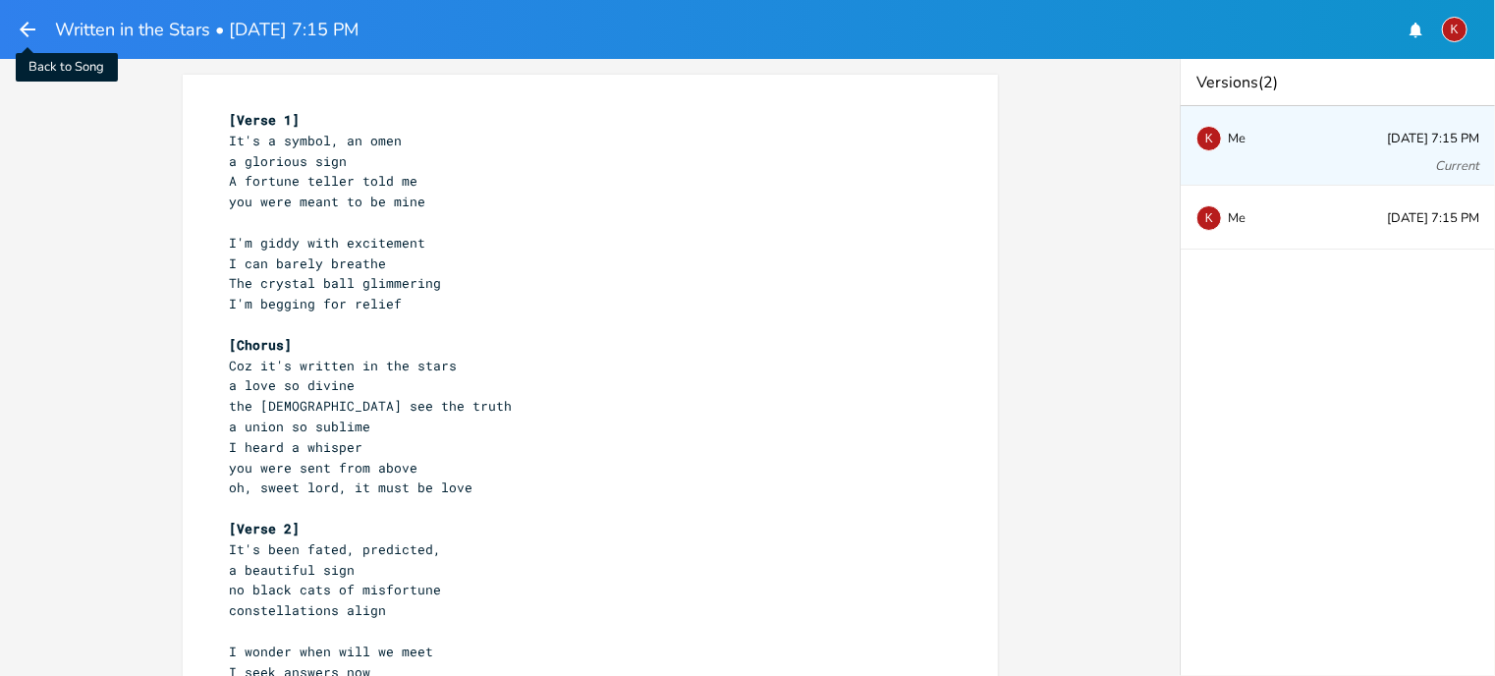
click at [18, 21] on icon "button" at bounding box center [28, 30] width 24 height 24
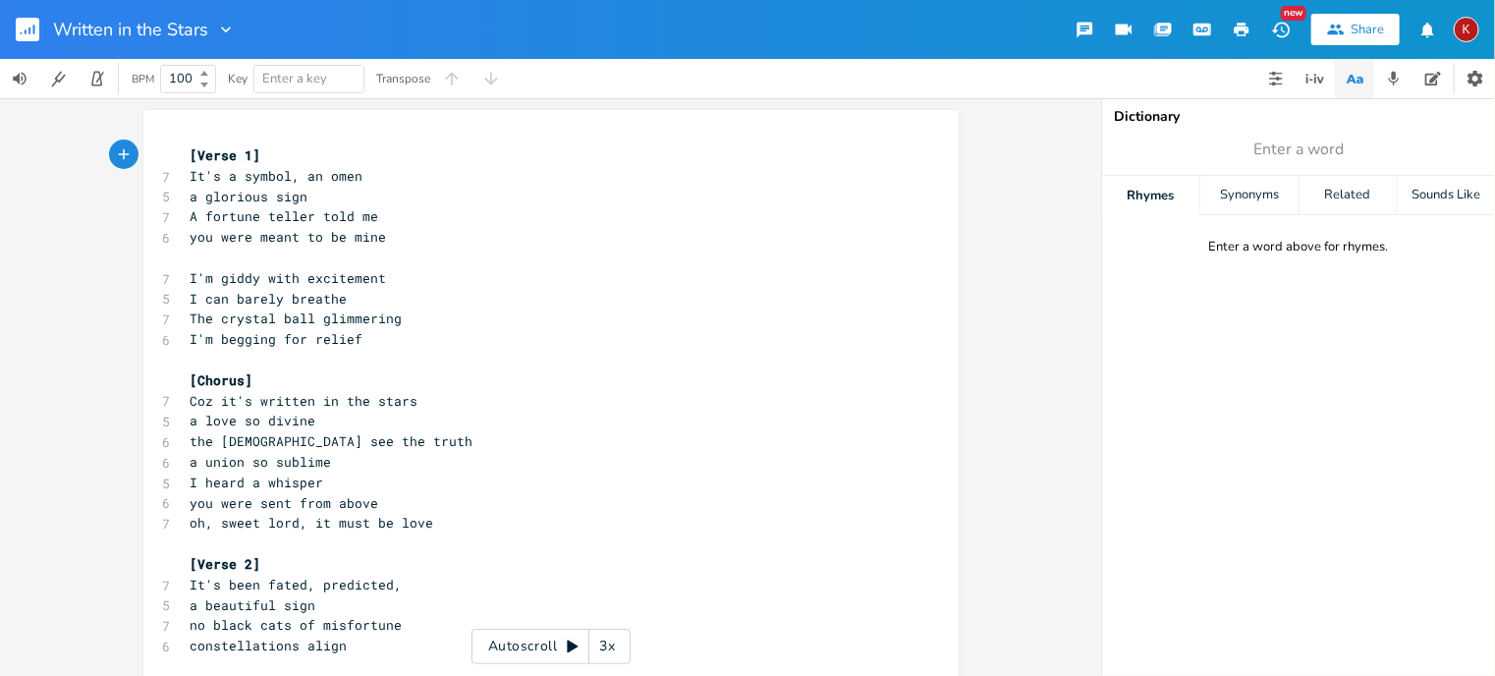
click at [28, 26] on rect "button" at bounding box center [28, 30] width 24 height 24
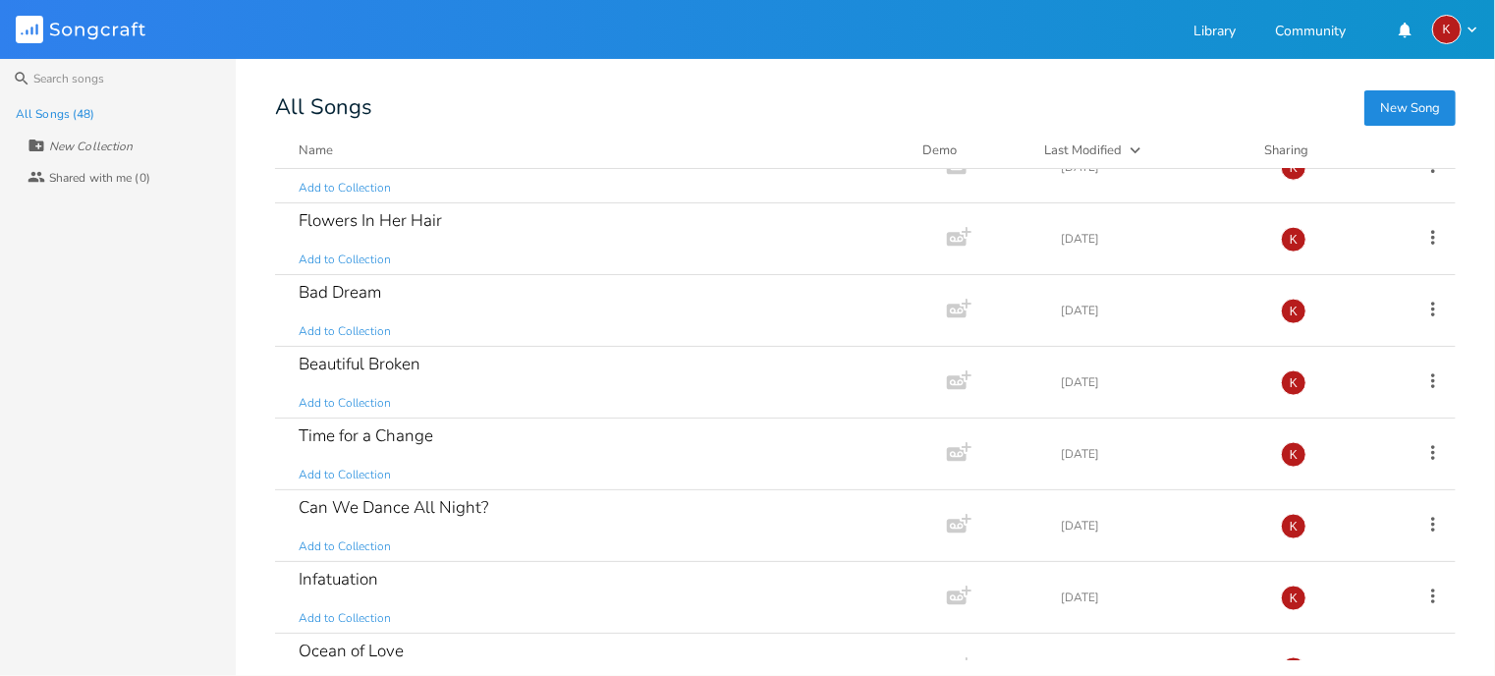
scroll to position [1332, 0]
click at [547, 370] on div "Beautiful Broken Add to Collection" at bounding box center [607, 378] width 617 height 71
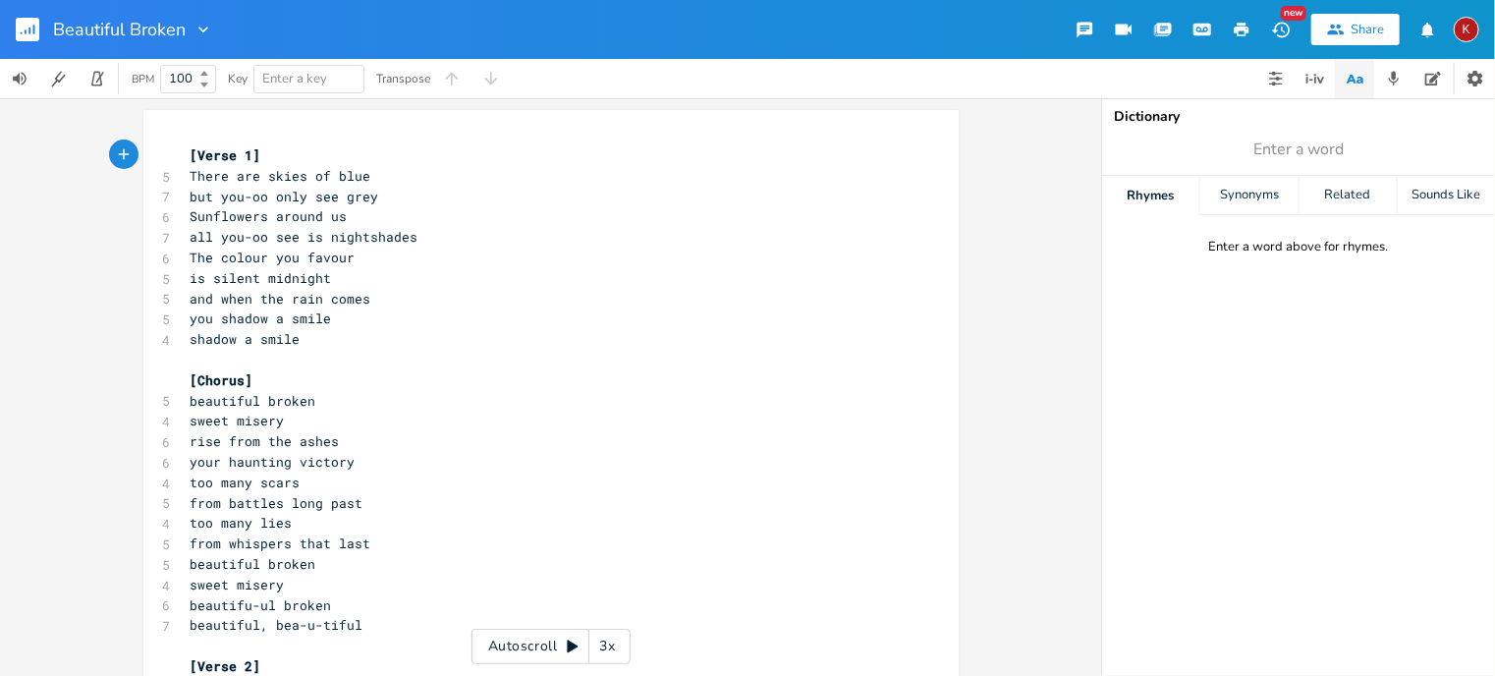
click at [1285, 17] on div "New" at bounding box center [1294, 13] width 26 height 15
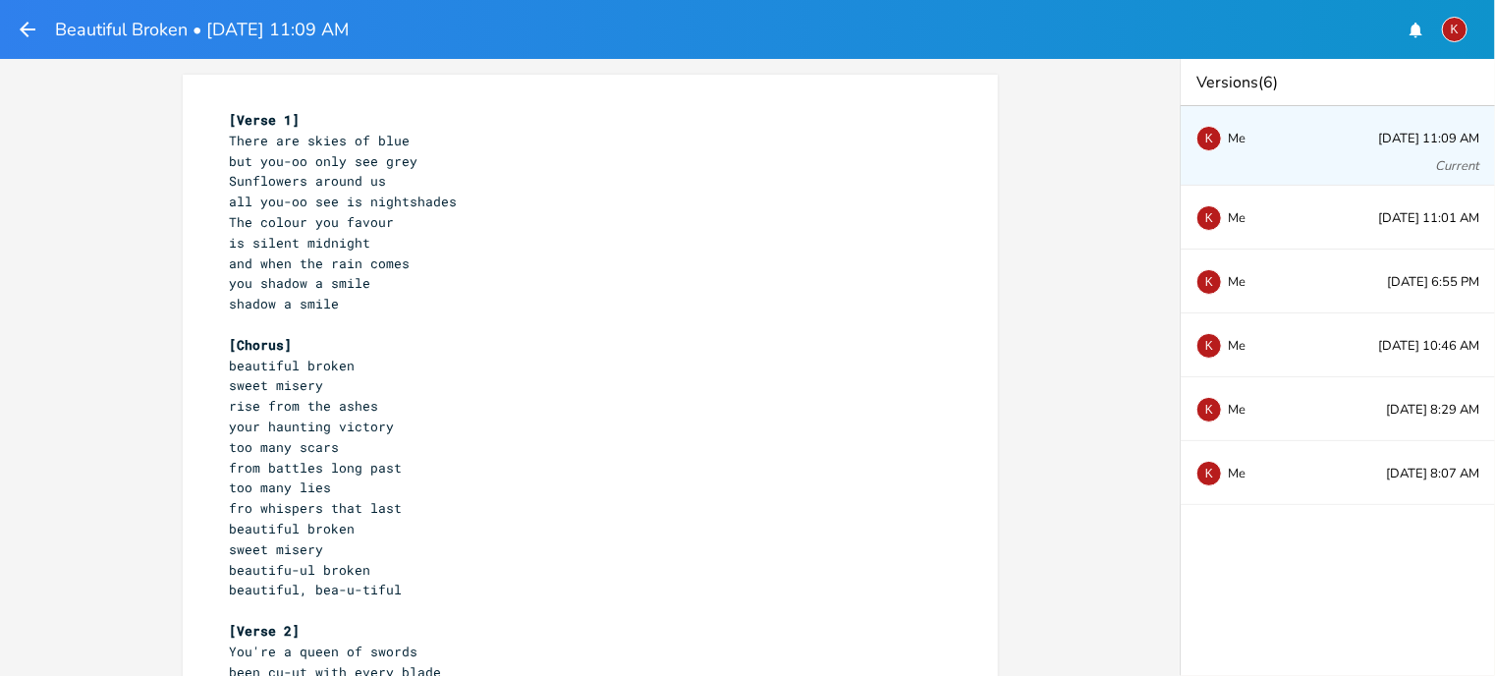
click at [28, 28] on icon "button" at bounding box center [28, 30] width 24 height 24
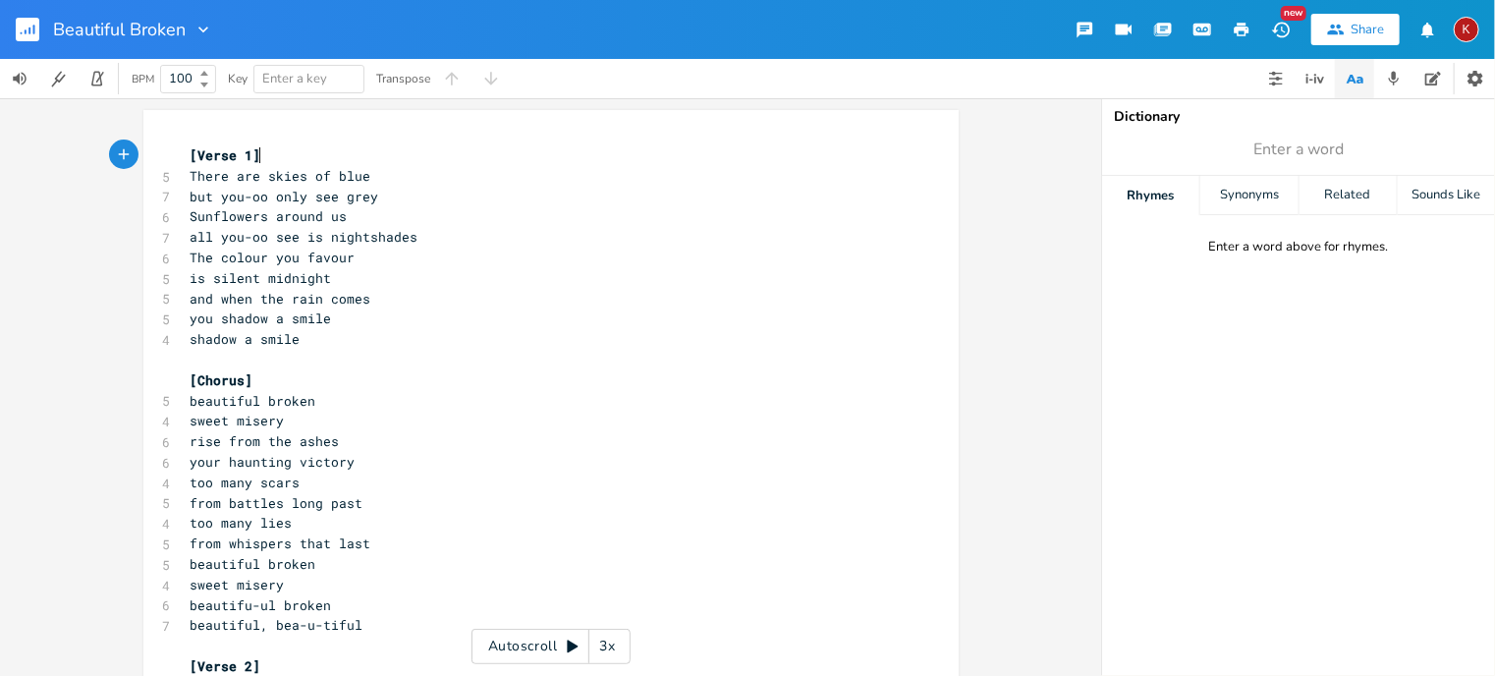
click at [28, 28] on rect "button" at bounding box center [28, 30] width 24 height 24
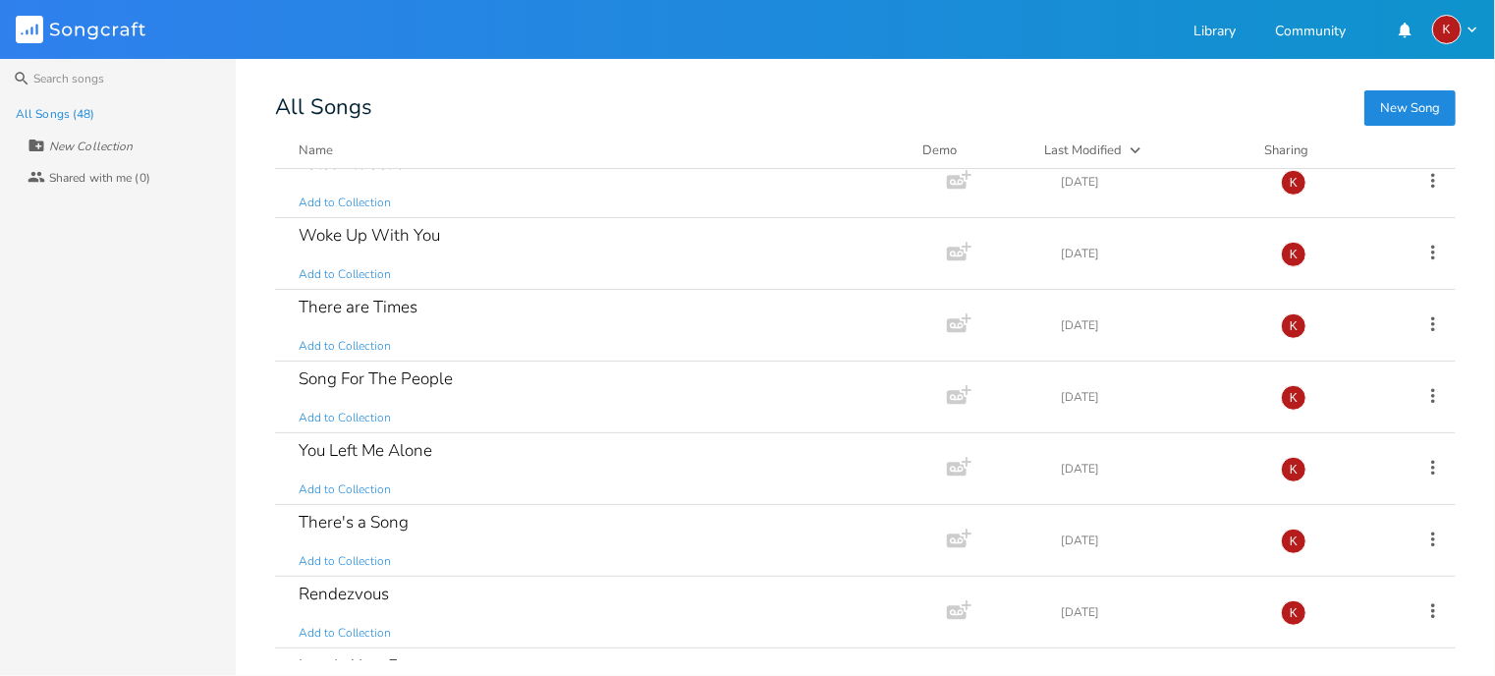
scroll to position [714, 0]
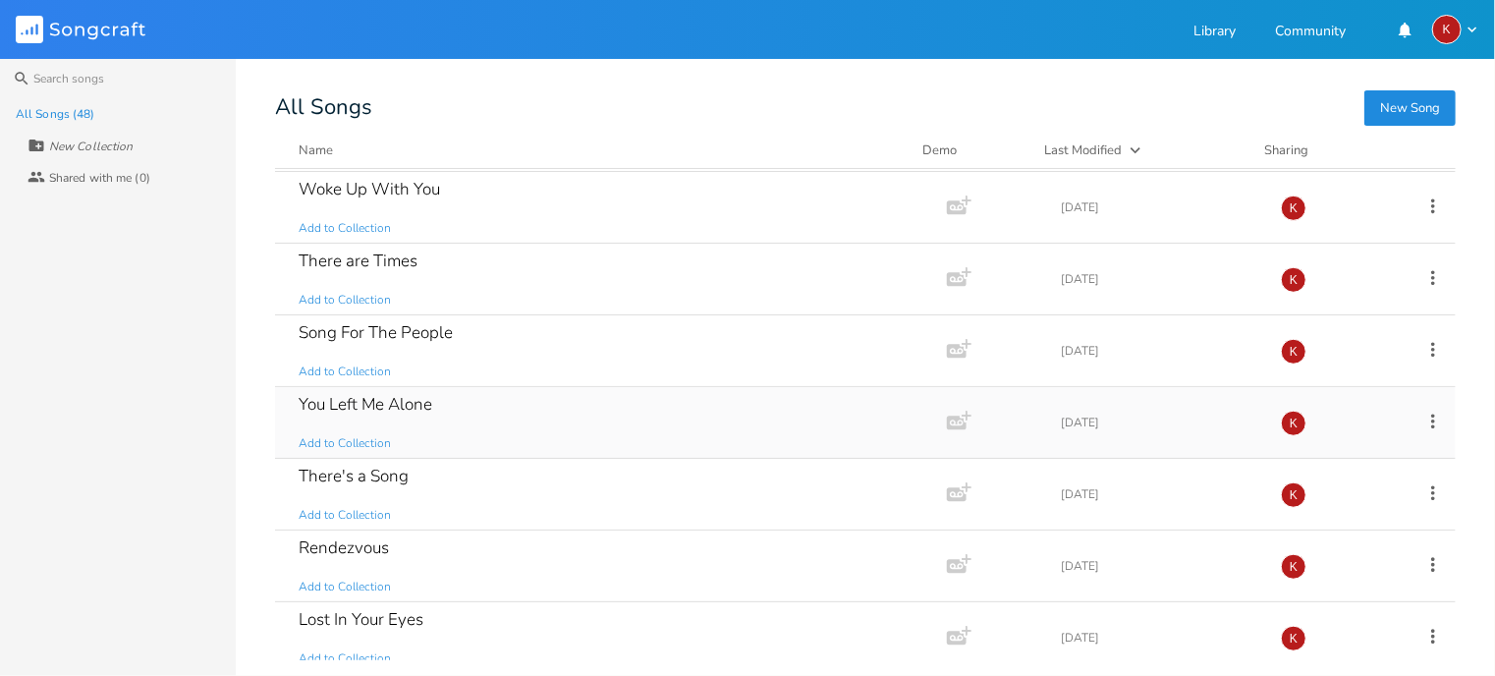
click at [513, 408] on div "You Left Me Alone Add to Collection" at bounding box center [607, 422] width 617 height 71
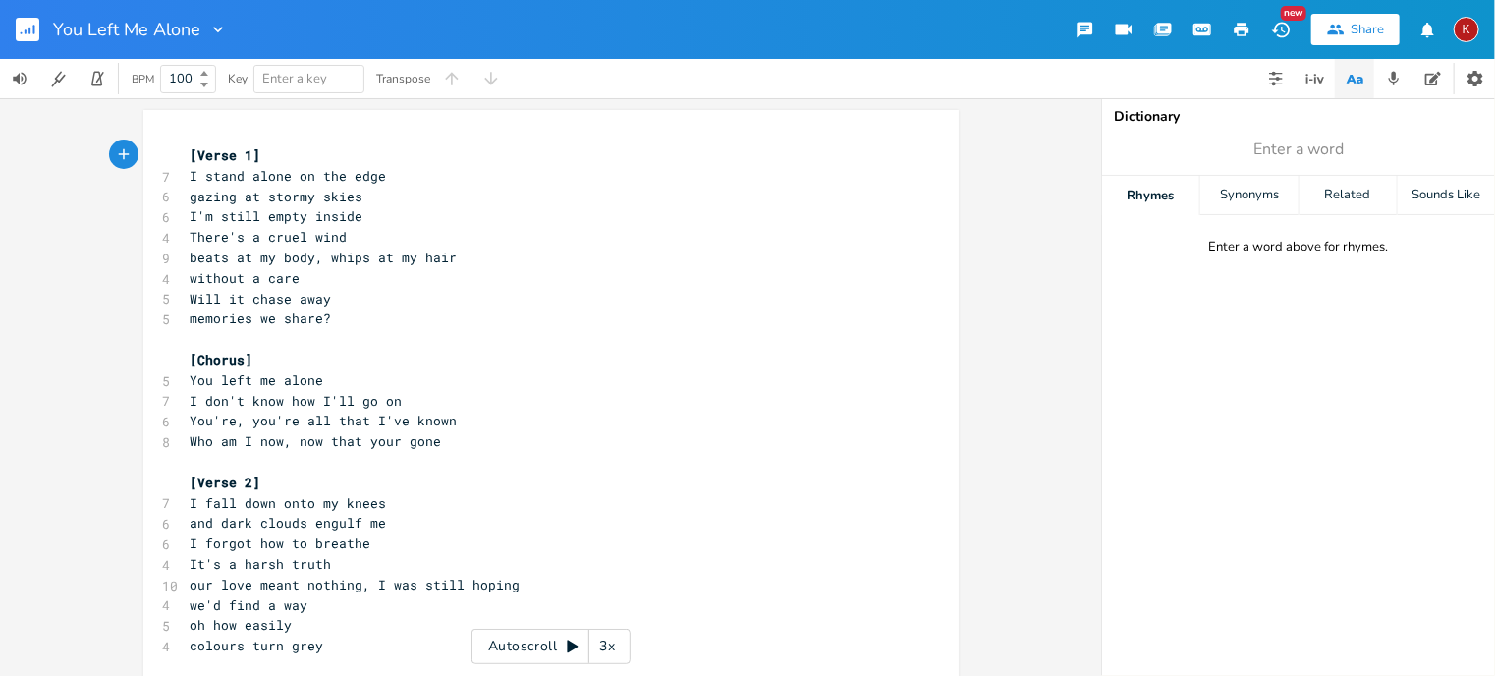
click at [1283, 19] on div "New" at bounding box center [1294, 13] width 26 height 15
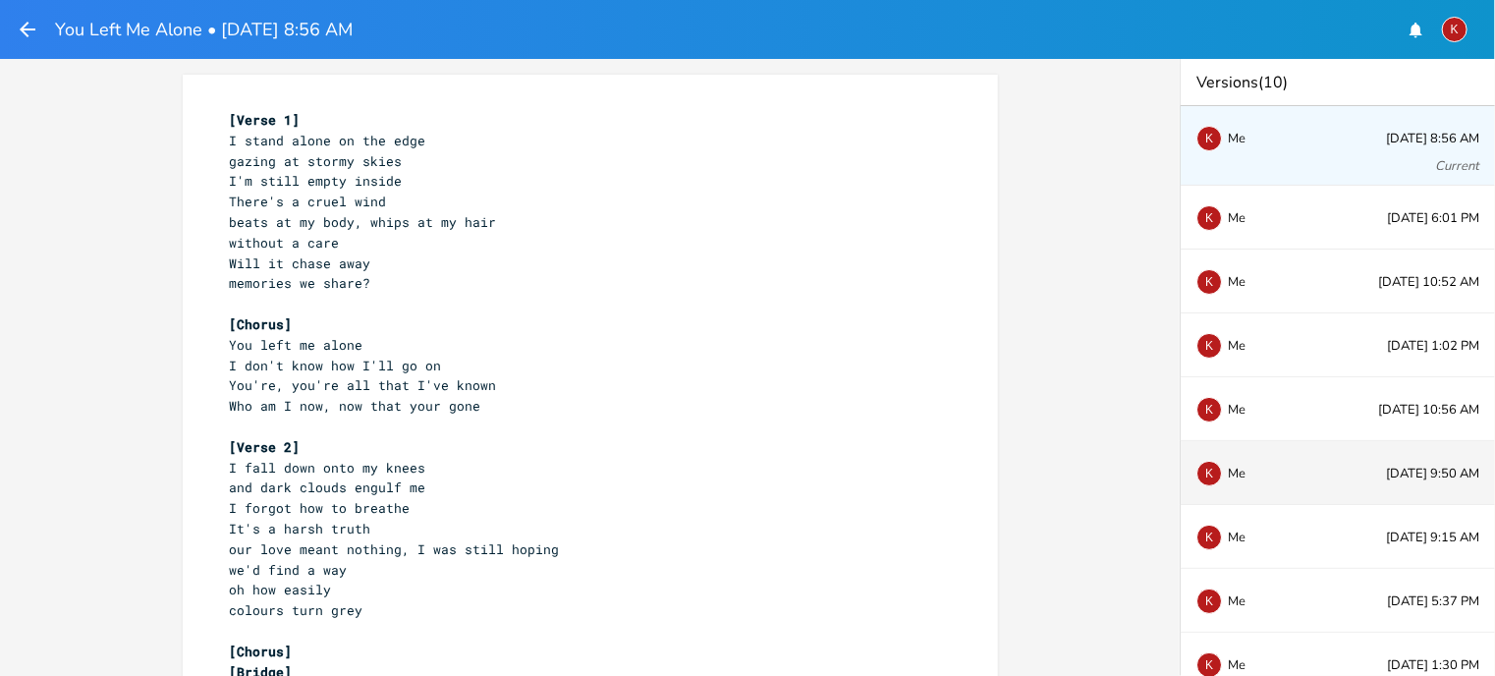
scroll to position [83, 0]
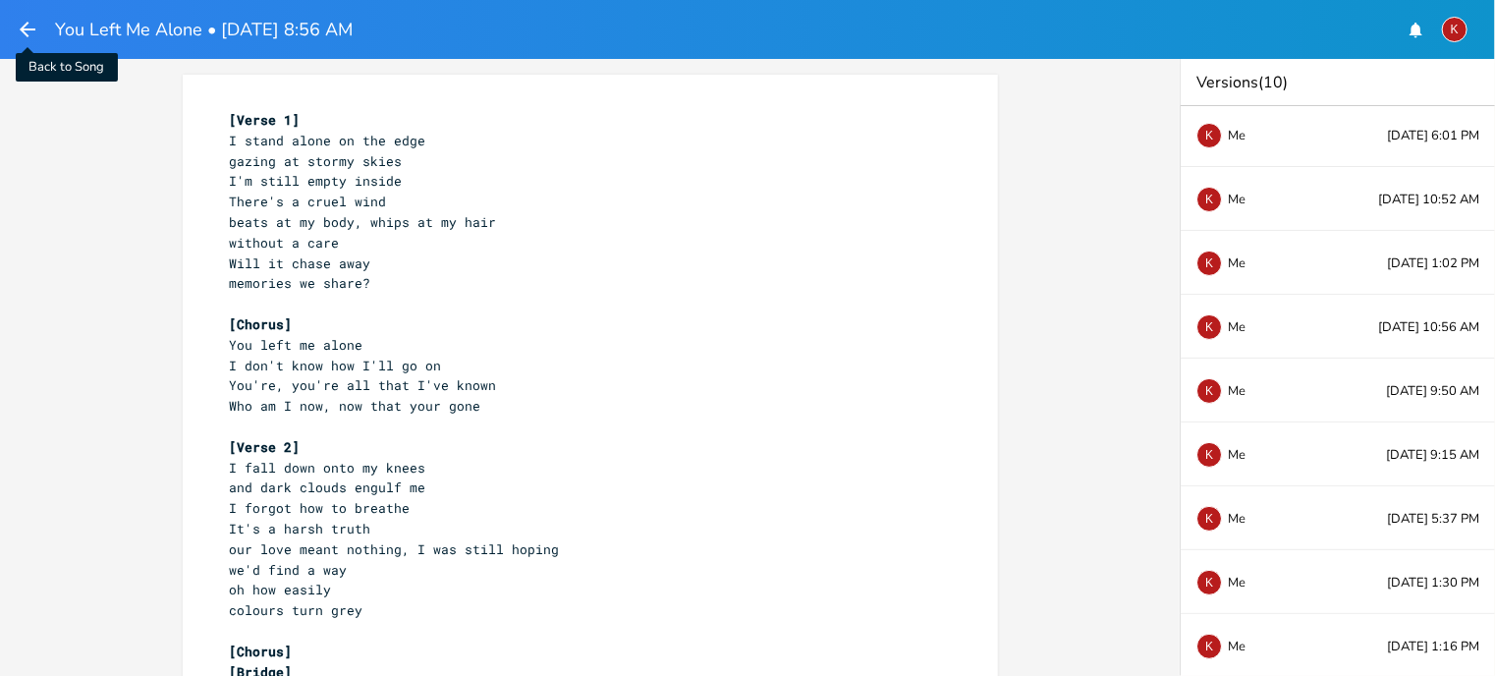
click at [24, 24] on icon "button" at bounding box center [28, 30] width 24 height 24
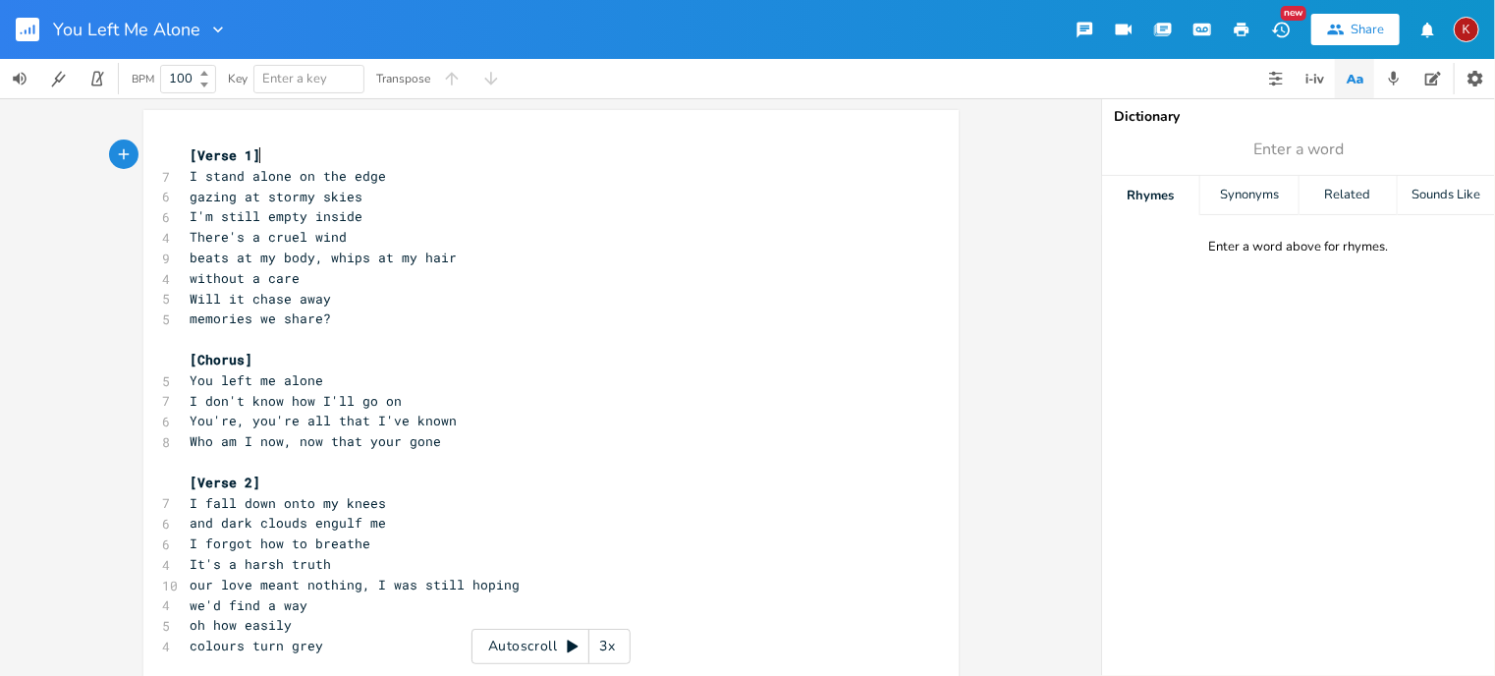
click at [39, 28] on button "button" at bounding box center [35, 29] width 39 height 47
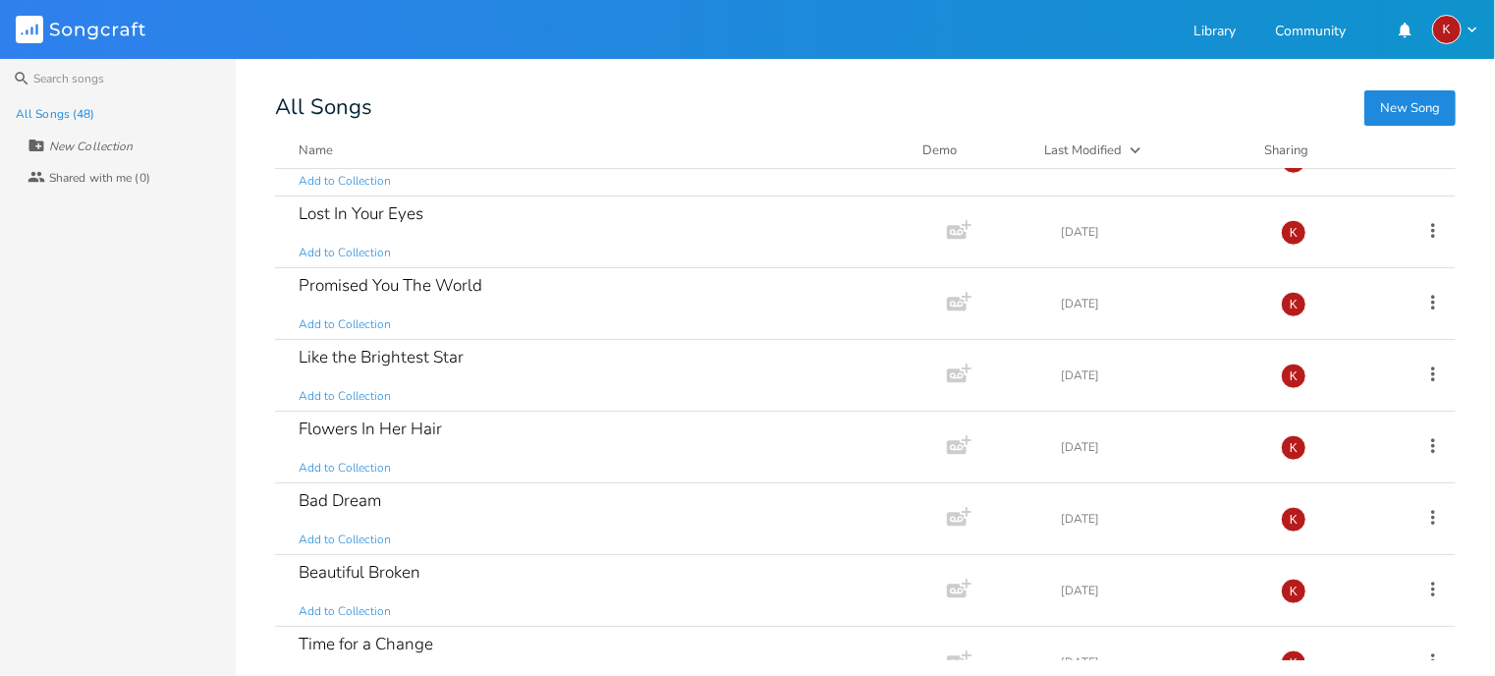
scroll to position [1122, 0]
click at [452, 419] on div "Flowers In Her Hair Add to Collection" at bounding box center [607, 445] width 617 height 71
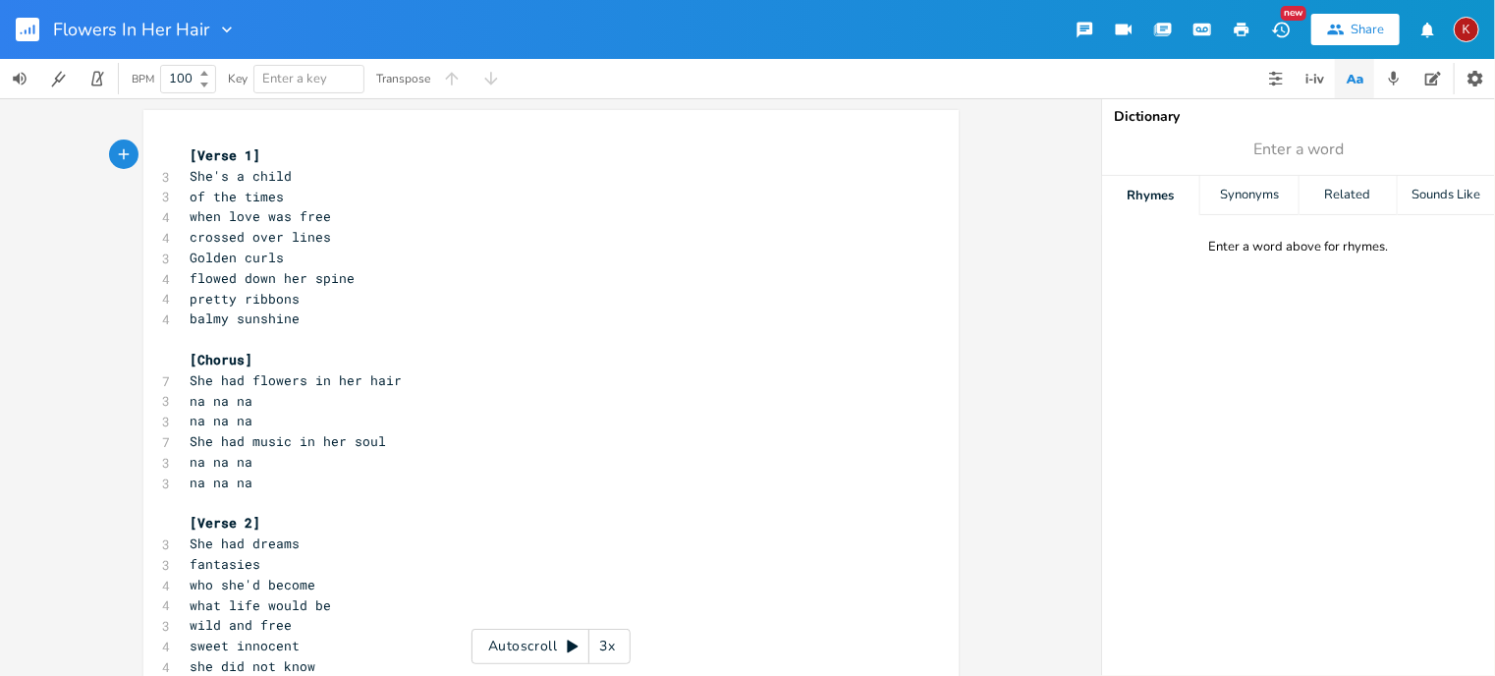
click at [1292, 30] on button "New" at bounding box center [1280, 29] width 39 height 35
